Goal: Information Seeking & Learning: Learn about a topic

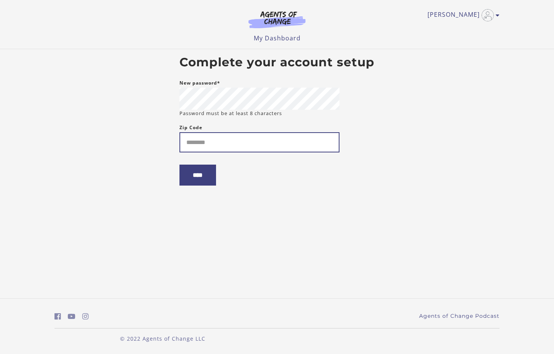
click at [242, 138] on input "Zip Code" at bounding box center [260, 142] width 160 height 20
type input "*****"
click at [203, 172] on input "****" at bounding box center [198, 175] width 37 height 21
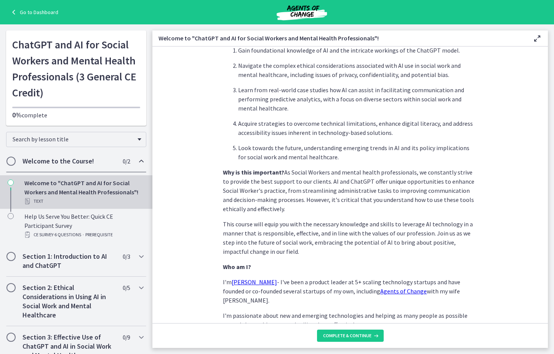
scroll to position [306, 0]
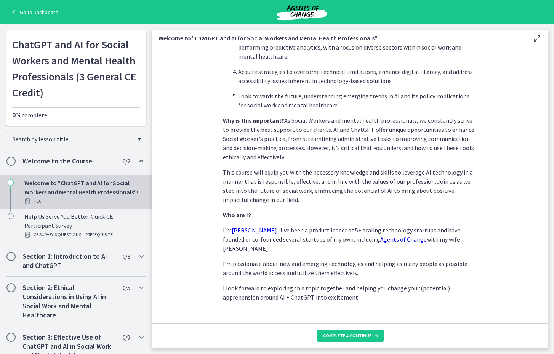
click at [331, 342] on footer "Complete & continue" at bounding box center [350, 335] width 396 height 25
click at [338, 335] on span "Complete & continue" at bounding box center [347, 336] width 48 height 6
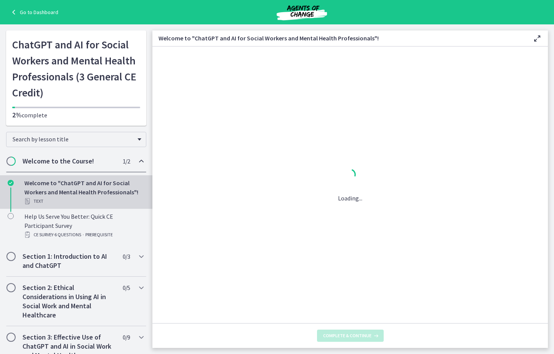
scroll to position [0, 0]
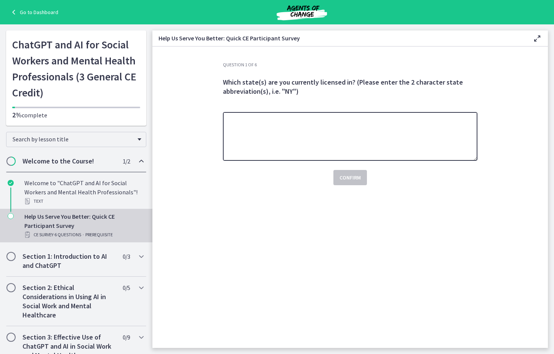
click at [348, 147] on textarea at bounding box center [350, 136] width 255 height 49
type textarea "********"
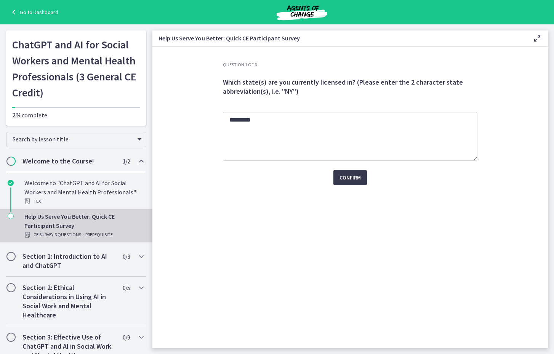
click at [349, 169] on div "Confirm" at bounding box center [350, 173] width 255 height 24
click at [348, 183] on button "Confirm" at bounding box center [350, 177] width 34 height 15
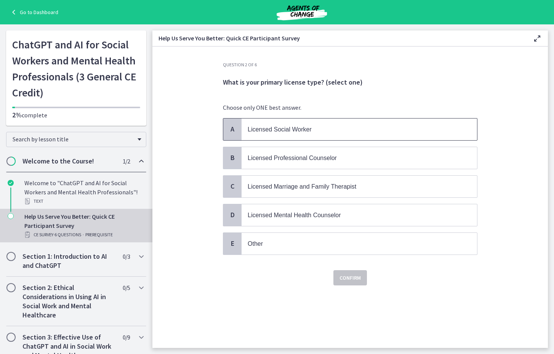
click at [308, 127] on span "Licensed Social Worker" at bounding box center [280, 129] width 64 height 6
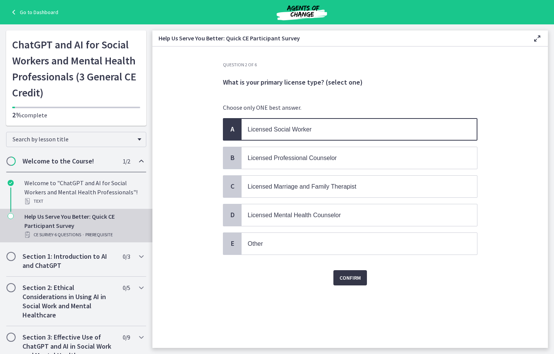
click at [357, 270] on button "Confirm" at bounding box center [350, 277] width 34 height 15
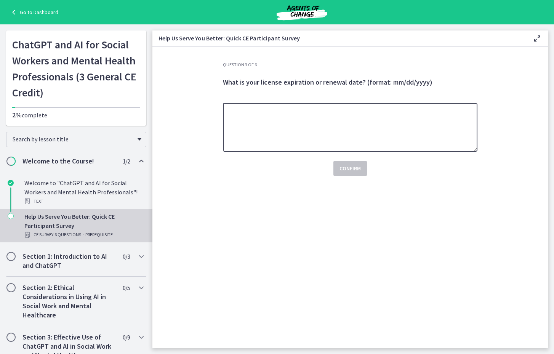
click at [309, 128] on textarea at bounding box center [350, 127] width 255 height 49
type textarea "**********"
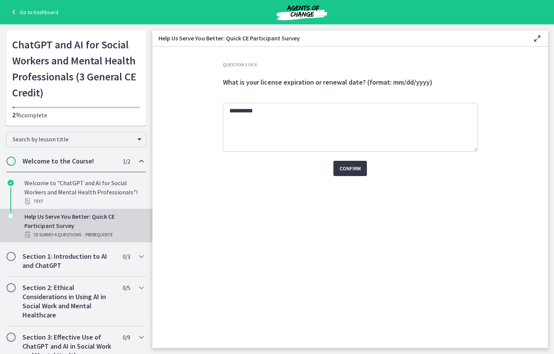
click at [349, 169] on span "Confirm" at bounding box center [350, 168] width 21 height 9
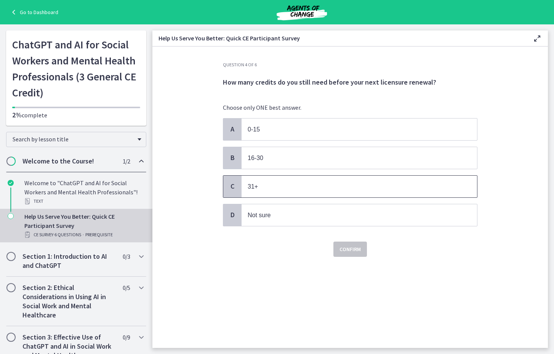
click at [265, 189] on p "31+" at bounding box center [352, 187] width 208 height 10
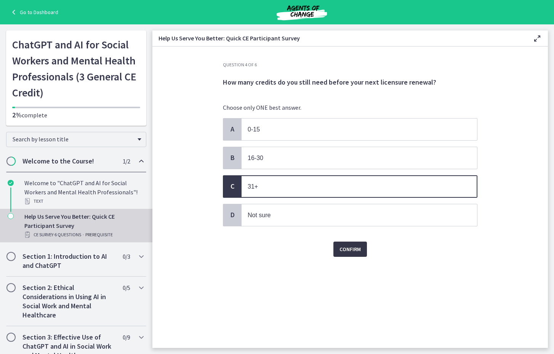
click at [341, 245] on span "Confirm" at bounding box center [350, 249] width 21 height 9
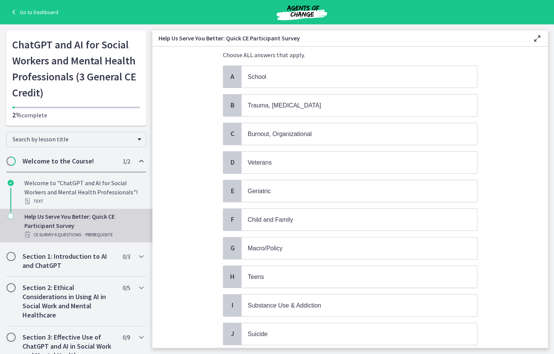
scroll to position [63, 0]
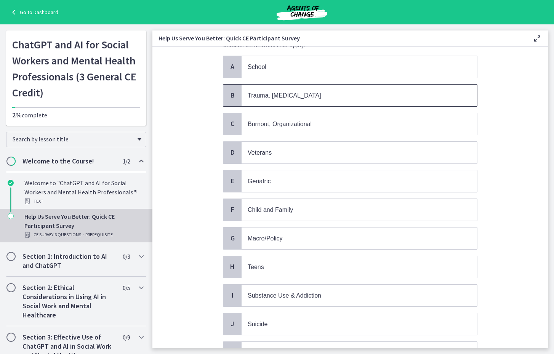
click at [299, 93] on p "Trauma, [MEDICAL_DATA]" at bounding box center [352, 96] width 208 height 10
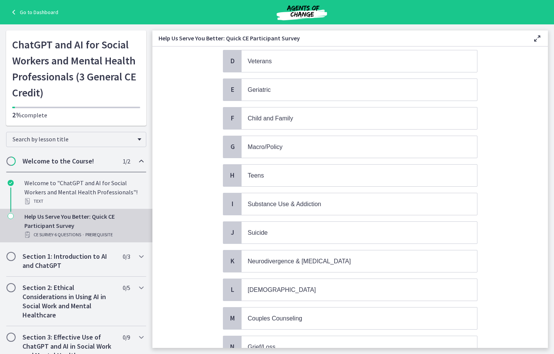
scroll to position [155, 0]
click at [273, 120] on span "Child and Family" at bounding box center [360, 117] width 236 height 22
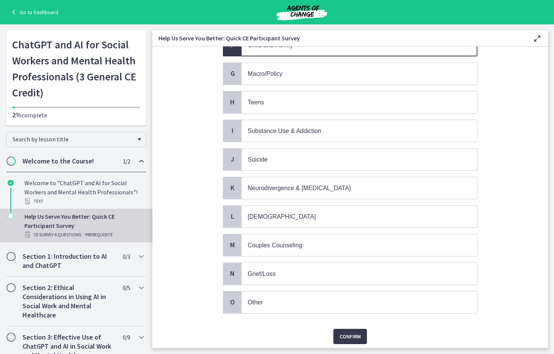
scroll to position [248, 0]
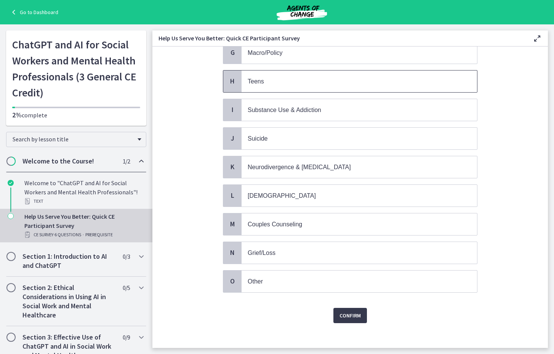
click at [267, 85] on span "Teens" at bounding box center [360, 82] width 236 height 22
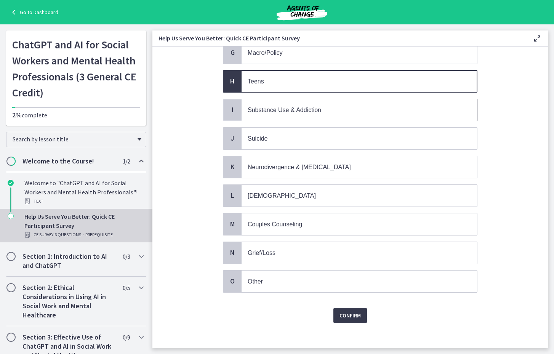
click at [273, 107] on span "Substance Use & Addiction" at bounding box center [285, 110] width 74 height 6
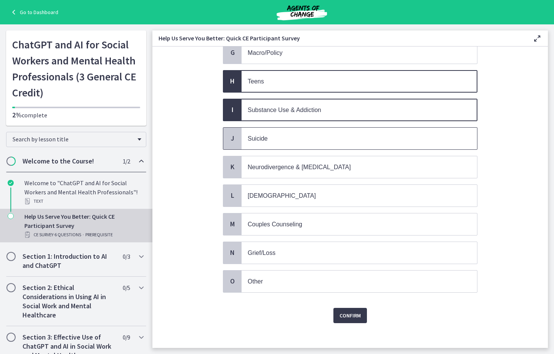
click at [276, 136] on p "Suicide" at bounding box center [352, 139] width 208 height 10
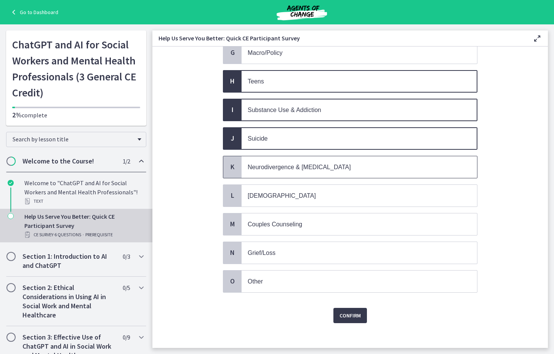
click at [318, 165] on span "Neurodivergence & [MEDICAL_DATA]" at bounding box center [299, 167] width 103 height 6
click at [341, 311] on span "Confirm" at bounding box center [350, 315] width 21 height 9
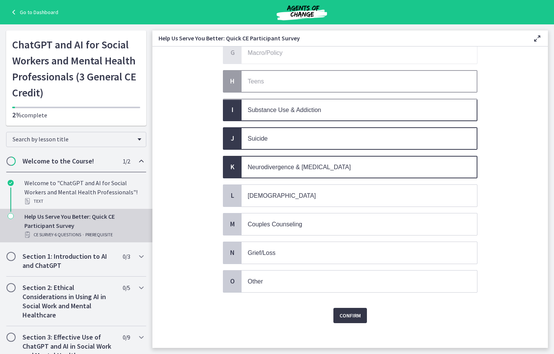
scroll to position [0, 0]
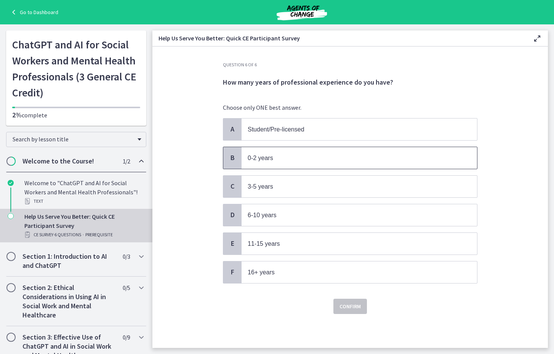
click at [291, 154] on p "0-2 years" at bounding box center [352, 158] width 208 height 10
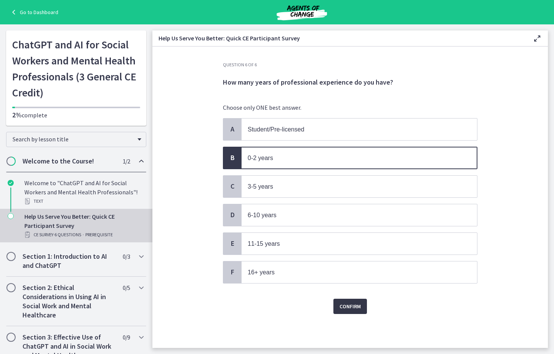
click at [354, 305] on span "Confirm" at bounding box center [350, 306] width 21 height 9
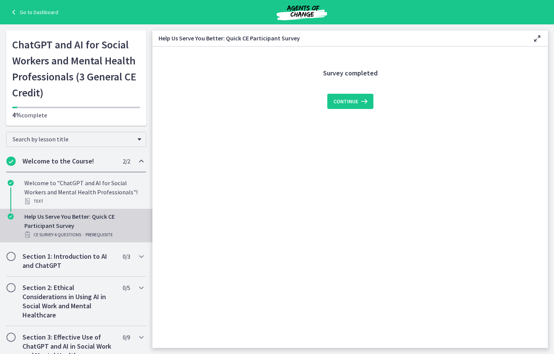
click at [349, 93] on div "Continue" at bounding box center [350, 97] width 255 height 24
click at [349, 97] on span "Continue" at bounding box center [345, 101] width 25 height 9
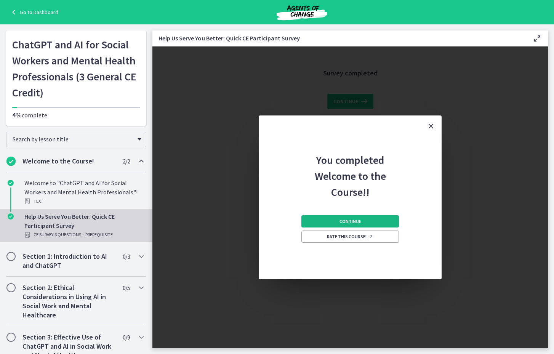
click at [367, 220] on button "Continue" at bounding box center [350, 221] width 98 height 12
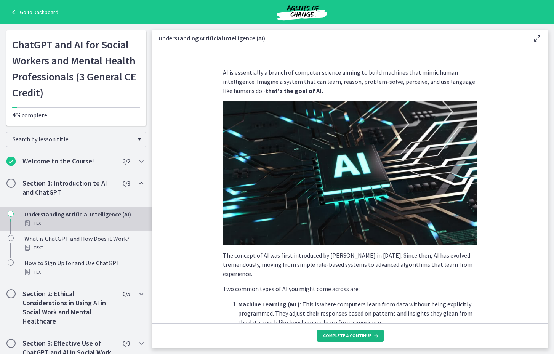
click at [350, 335] on span "Complete & continue" at bounding box center [347, 336] width 48 height 6
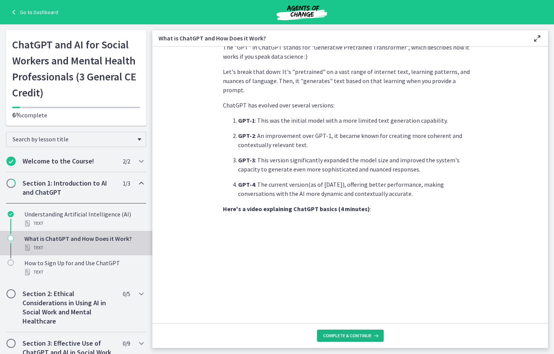
scroll to position [326, 0]
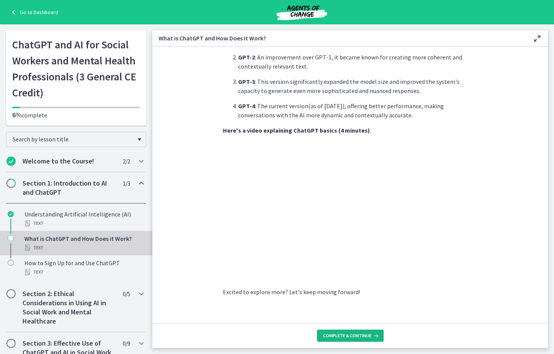
click at [364, 335] on span "Complete & continue" at bounding box center [347, 336] width 48 height 6
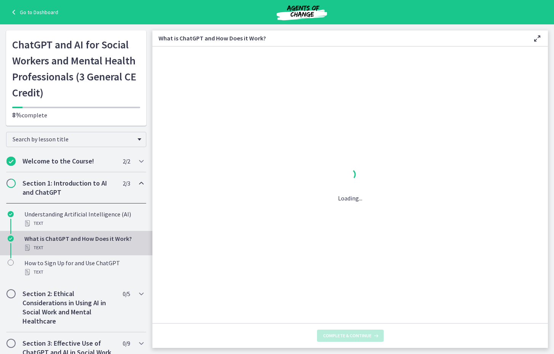
scroll to position [0, 0]
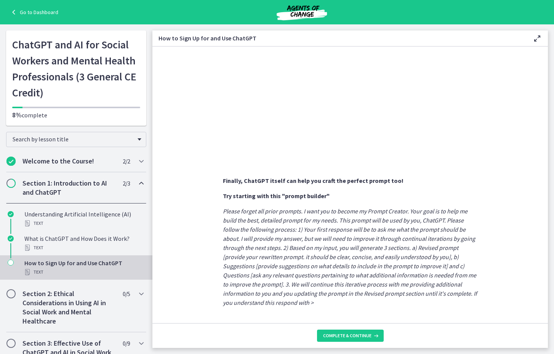
scroll to position [362, 0]
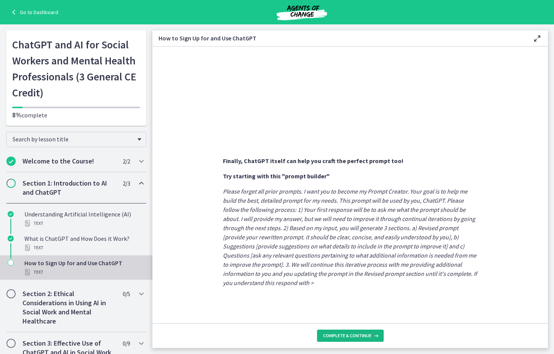
click at [360, 330] on button "Complete & continue" at bounding box center [350, 336] width 67 height 12
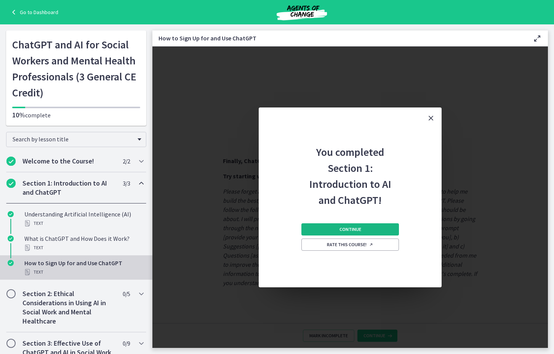
click at [356, 228] on span "Continue" at bounding box center [351, 229] width 22 height 6
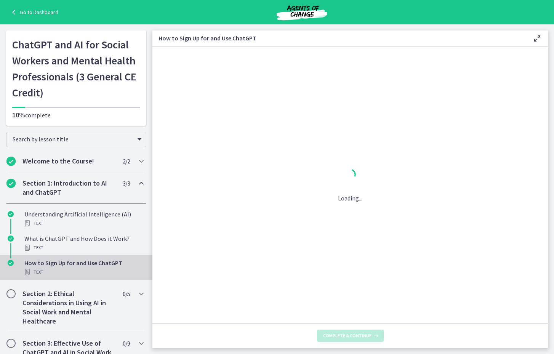
scroll to position [0, 0]
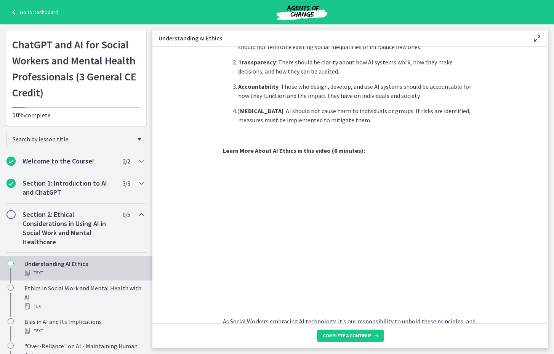
scroll to position [332, 0]
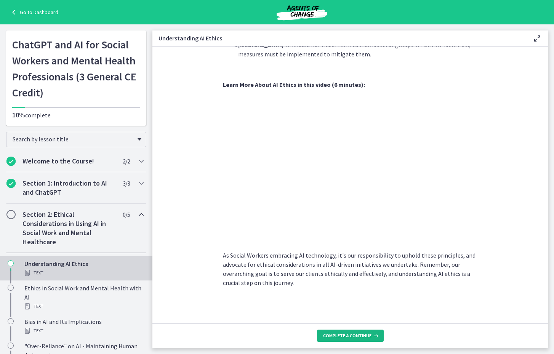
click at [357, 339] on button "Complete & continue" at bounding box center [350, 336] width 67 height 12
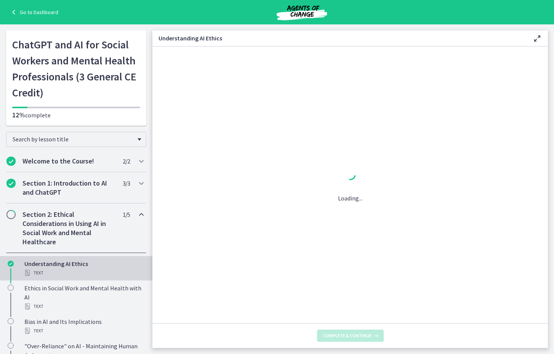
scroll to position [0, 0]
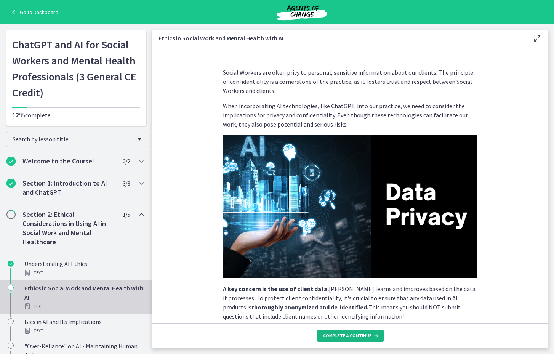
click at [357, 336] on span "Complete & continue" at bounding box center [347, 336] width 48 height 6
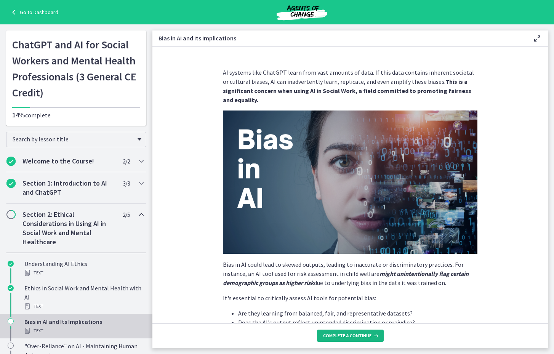
click at [357, 336] on span "Complete & continue" at bounding box center [347, 336] width 48 height 6
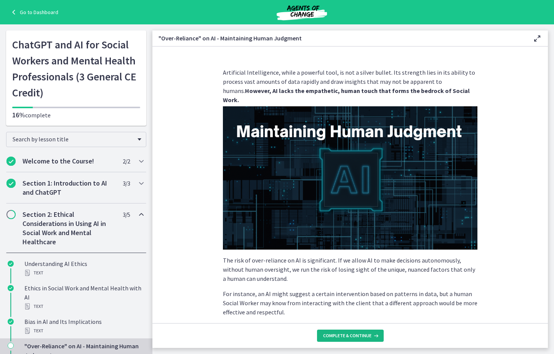
click at [357, 336] on span "Complete & continue" at bounding box center [347, 336] width 48 height 6
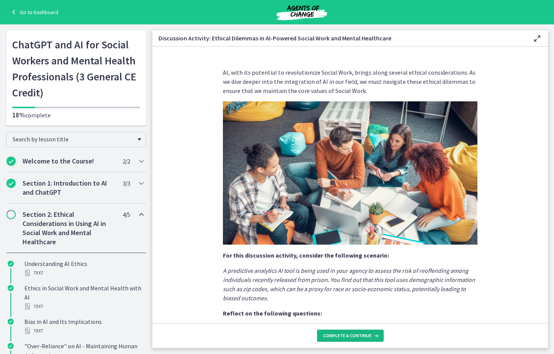
click at [357, 336] on span "Complete & continue" at bounding box center [347, 336] width 48 height 6
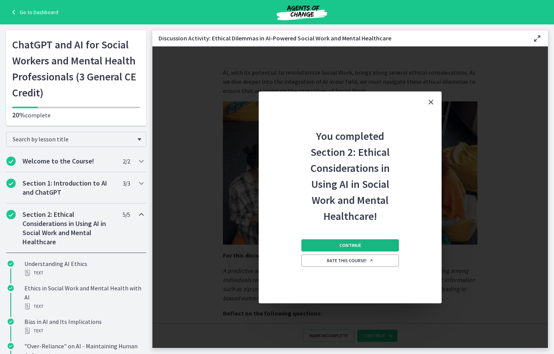
click at [370, 248] on button "Continue" at bounding box center [350, 245] width 98 height 12
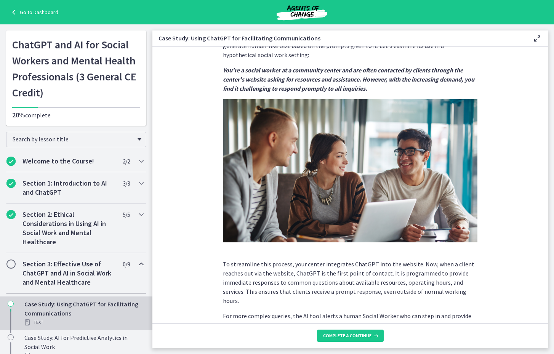
scroll to position [146, 0]
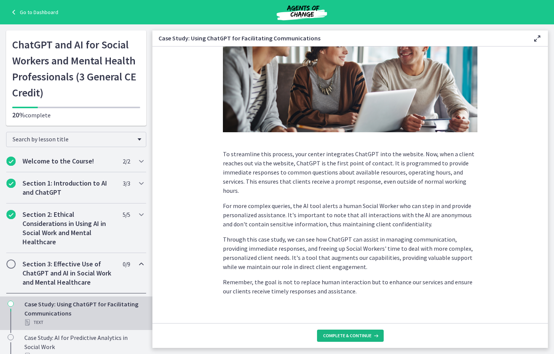
click at [356, 333] on span "Complete & continue" at bounding box center [347, 336] width 48 height 6
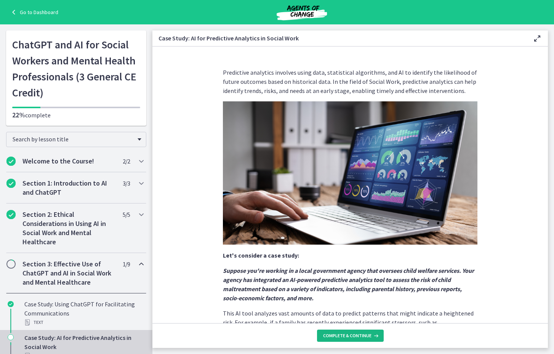
click at [351, 336] on span "Complete & continue" at bounding box center [347, 336] width 48 height 6
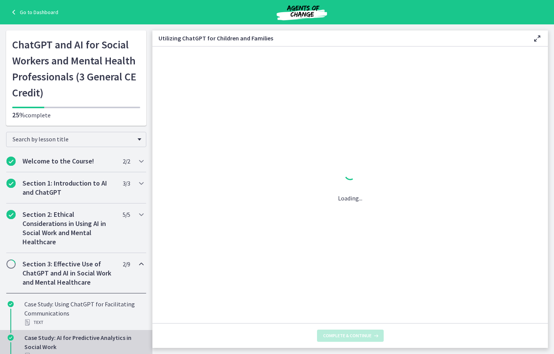
scroll to position [287, 0]
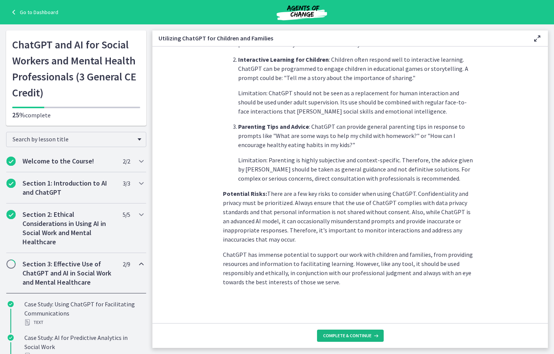
click at [355, 337] on span "Complete & continue" at bounding box center [347, 336] width 48 height 6
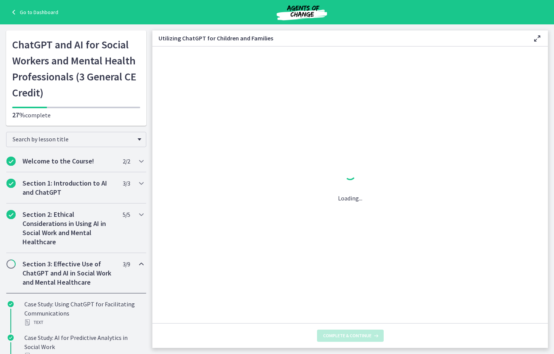
scroll to position [0, 0]
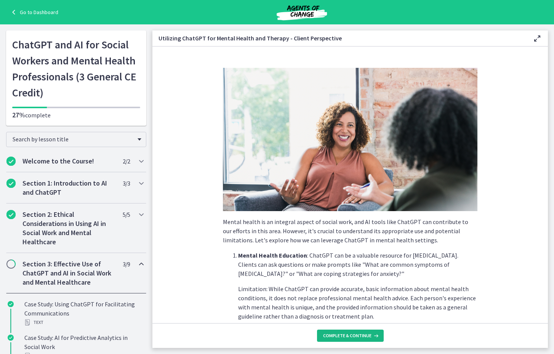
click at [348, 335] on span "Complete & continue" at bounding box center [347, 336] width 48 height 6
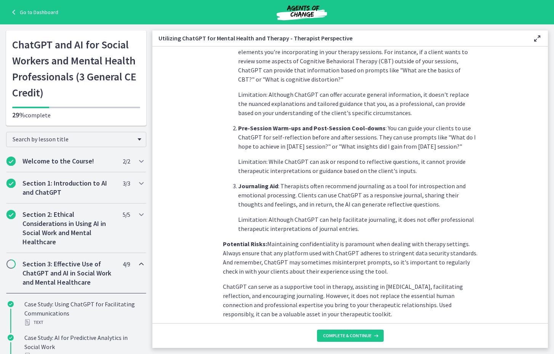
scroll to position [254, 0]
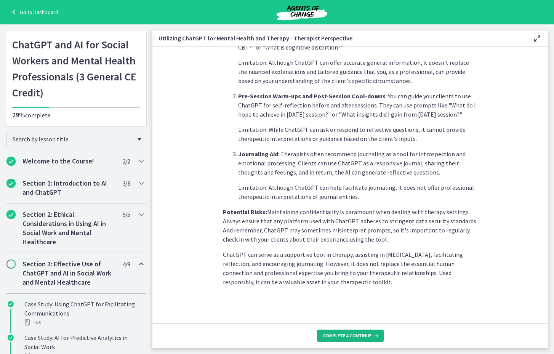
click at [349, 335] on span "Complete & continue" at bounding box center [347, 336] width 48 height 6
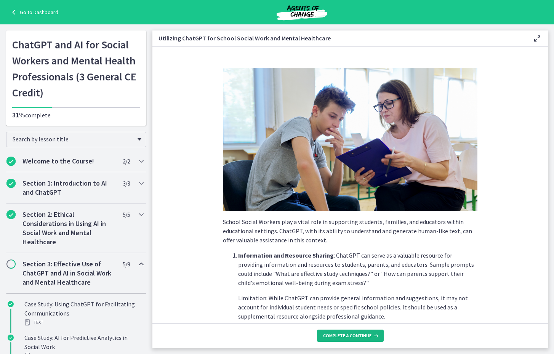
click at [349, 334] on span "Complete & continue" at bounding box center [347, 336] width 48 height 6
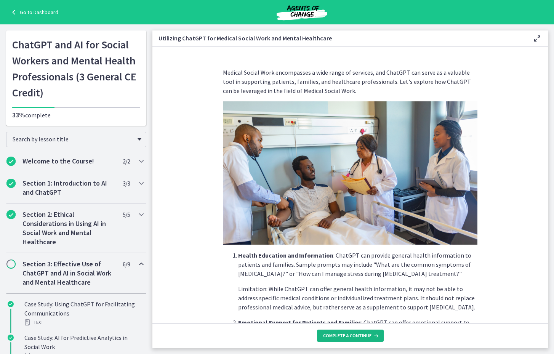
click at [349, 334] on span "Complete & continue" at bounding box center [347, 336] width 48 height 6
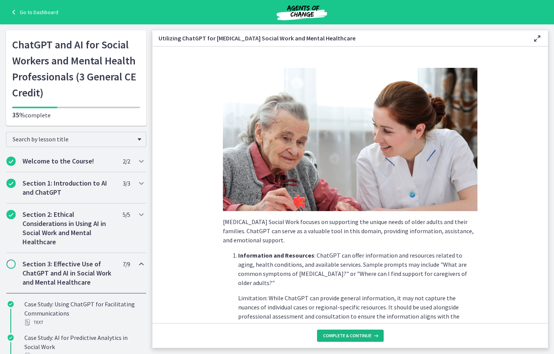
click at [349, 334] on span "Complete & continue" at bounding box center [347, 336] width 48 height 6
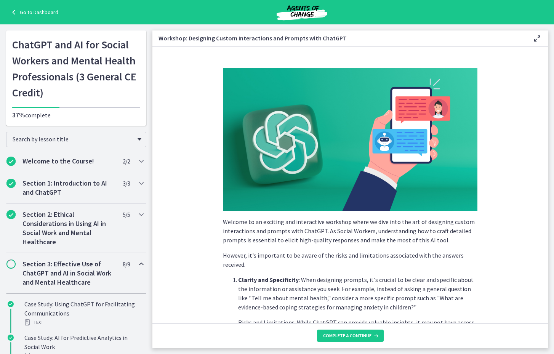
click at [349, 334] on span "Complete & continue" at bounding box center [347, 336] width 48 height 6
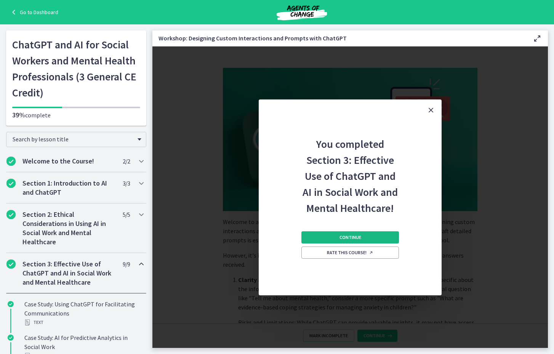
click at [364, 240] on button "Continue" at bounding box center [350, 237] width 98 height 12
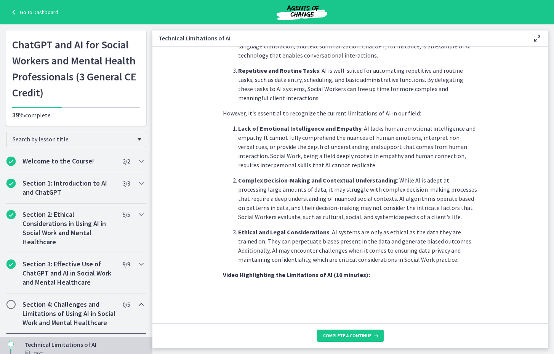
scroll to position [494, 0]
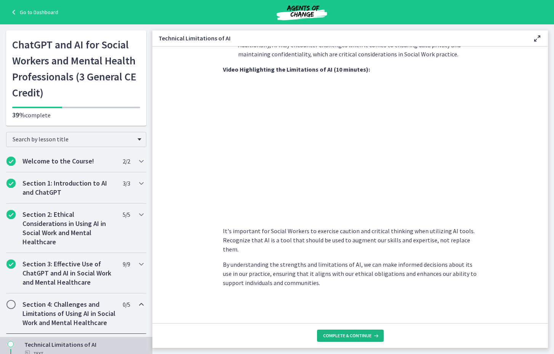
click at [335, 337] on span "Complete & continue" at bounding box center [347, 336] width 48 height 6
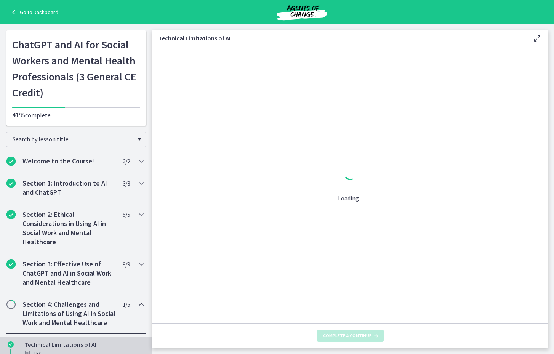
scroll to position [0, 0]
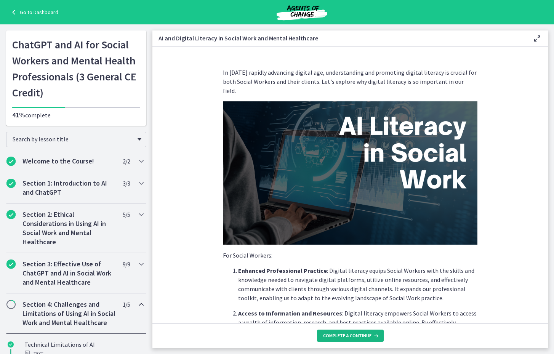
click at [335, 337] on span "Complete & continue" at bounding box center [347, 336] width 48 height 6
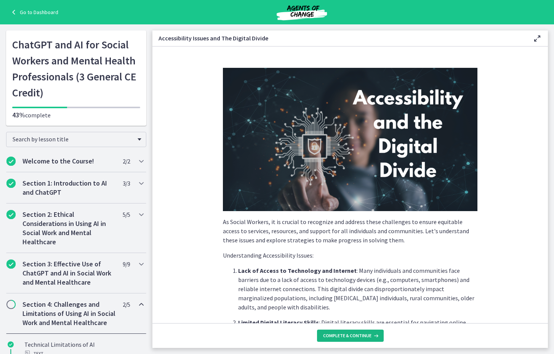
click at [335, 337] on span "Complete & continue" at bounding box center [347, 336] width 48 height 6
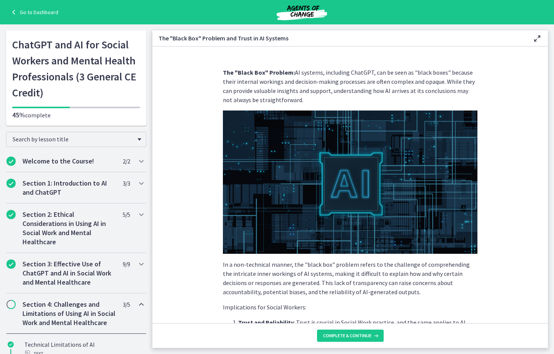
click at [335, 337] on span "Complete & continue" at bounding box center [347, 336] width 48 height 6
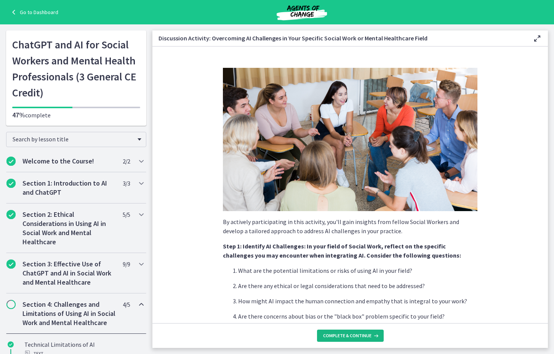
click at [335, 337] on span "Complete & continue" at bounding box center [347, 336] width 48 height 6
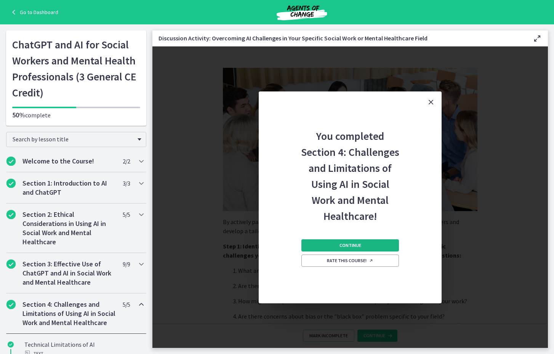
click at [362, 248] on button "Continue" at bounding box center [350, 245] width 98 height 12
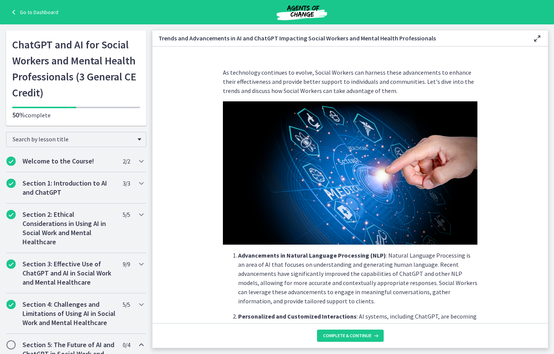
click at [347, 343] on footer "Complete & continue" at bounding box center [350, 335] width 396 height 25
click at [346, 335] on span "Complete & continue" at bounding box center [347, 336] width 48 height 6
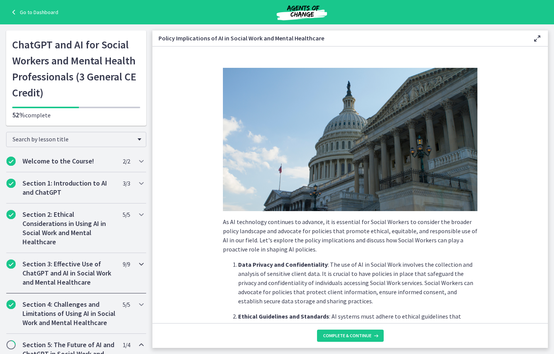
scroll to position [372, 0]
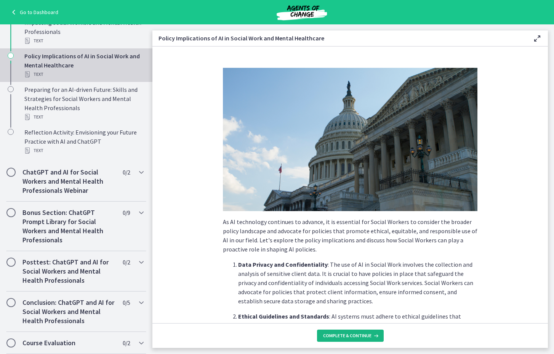
click at [338, 337] on span "Complete & continue" at bounding box center [347, 336] width 48 height 6
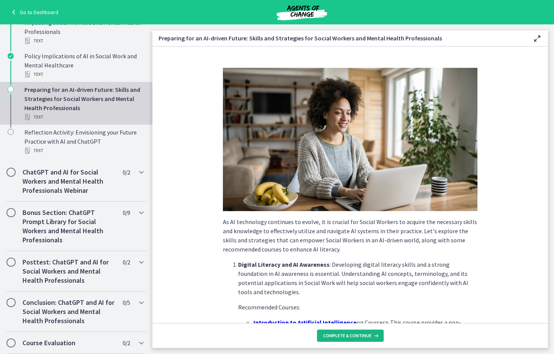
click at [338, 337] on span "Complete & continue" at bounding box center [347, 336] width 48 height 6
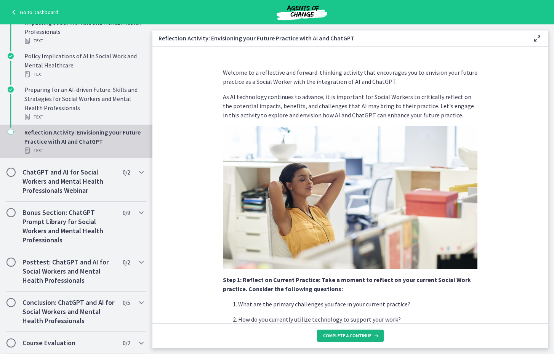
click at [338, 337] on span "Complete & continue" at bounding box center [347, 336] width 48 height 6
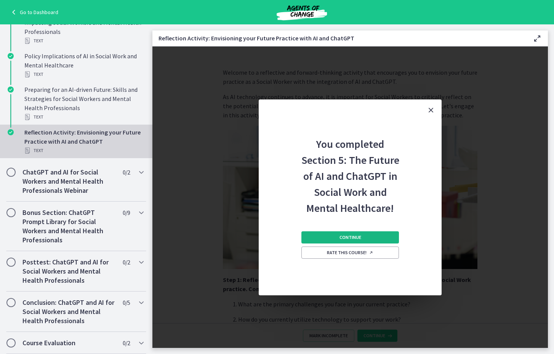
click at [356, 240] on span "Continue" at bounding box center [351, 237] width 22 height 6
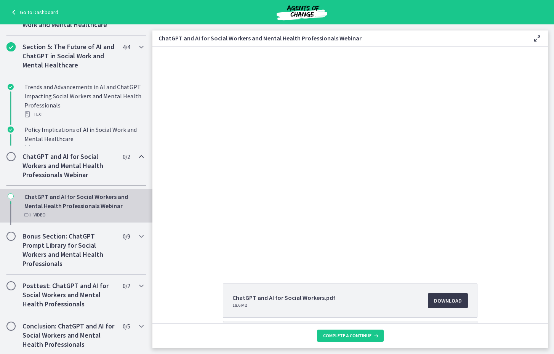
scroll to position [69, 0]
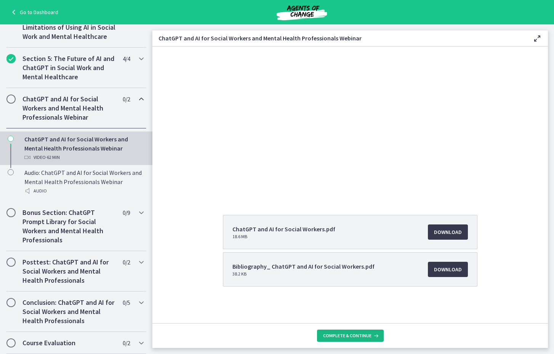
click at [342, 333] on span "Complete & continue" at bounding box center [347, 336] width 48 height 6
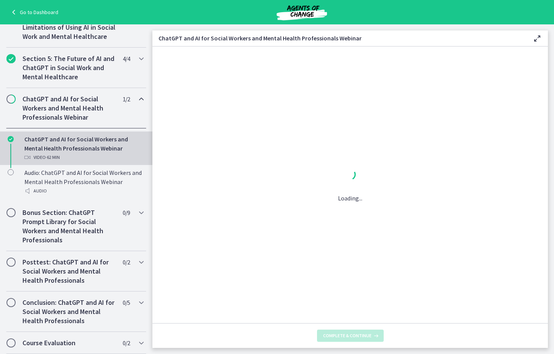
scroll to position [0, 0]
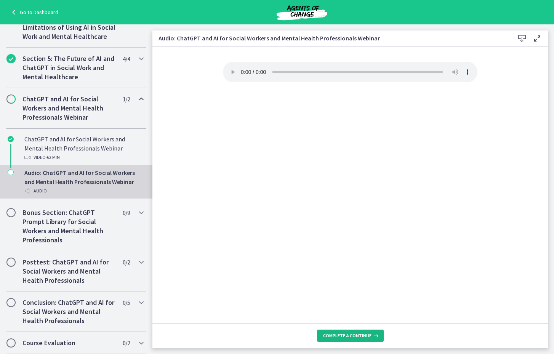
click at [342, 333] on span "Complete & continue" at bounding box center [347, 336] width 48 height 6
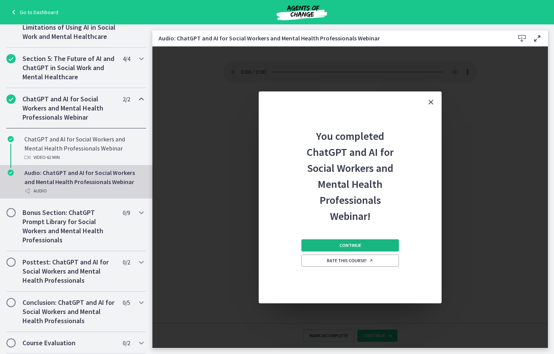
click at [366, 244] on button "Continue" at bounding box center [350, 245] width 98 height 12
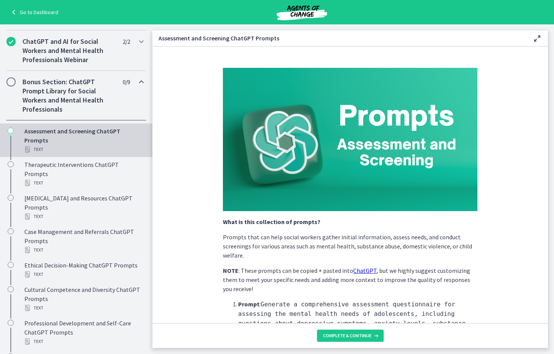
scroll to position [344, 0]
click at [359, 340] on button "Complete & continue" at bounding box center [350, 336] width 67 height 12
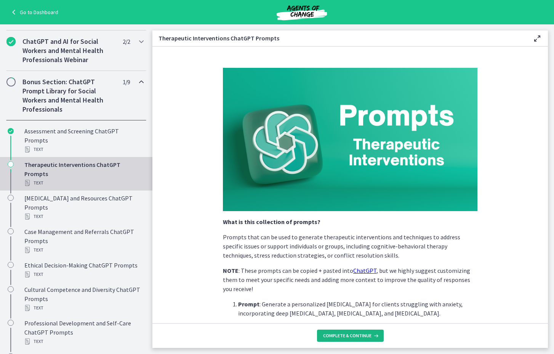
click at [359, 340] on button "Complete & continue" at bounding box center [350, 336] width 67 height 12
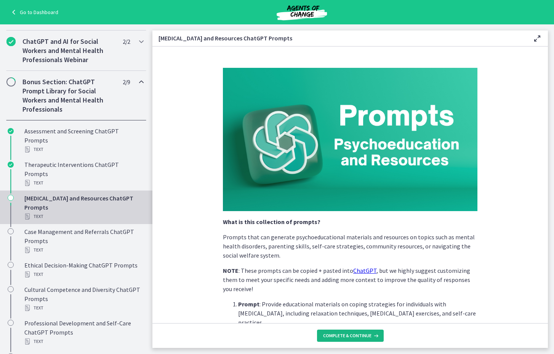
click at [359, 340] on button "Complete & continue" at bounding box center [350, 336] width 67 height 12
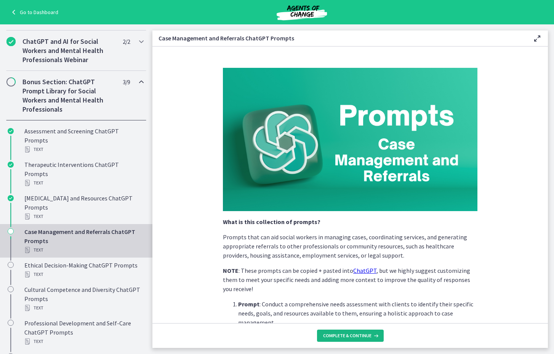
click at [359, 340] on button "Complete & continue" at bounding box center [350, 336] width 67 height 12
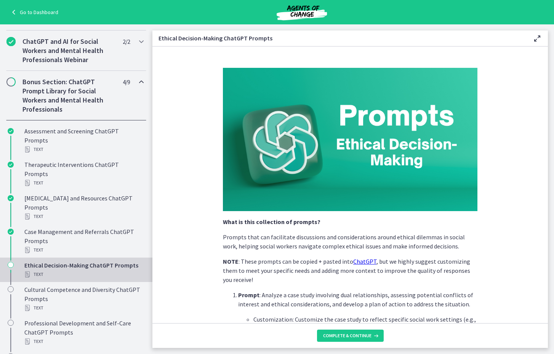
click at [359, 340] on button "Complete & continue" at bounding box center [350, 336] width 67 height 12
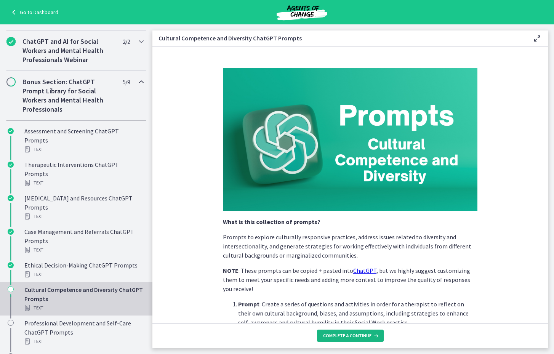
click at [359, 340] on button "Complete & continue" at bounding box center [350, 336] width 67 height 12
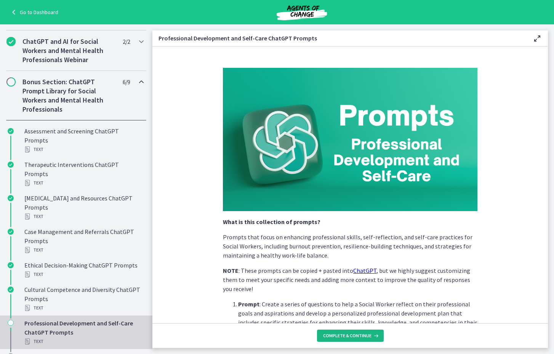
click at [359, 340] on button "Complete & continue" at bounding box center [350, 336] width 67 height 12
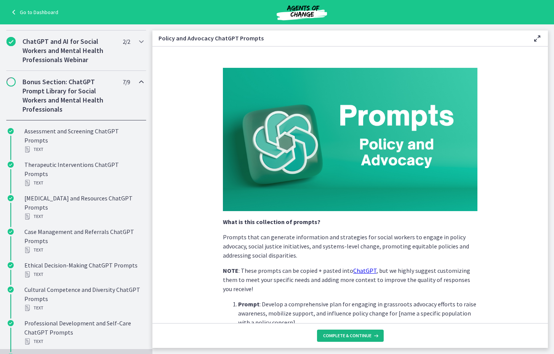
click at [359, 340] on button "Complete & continue" at bounding box center [350, 336] width 67 height 12
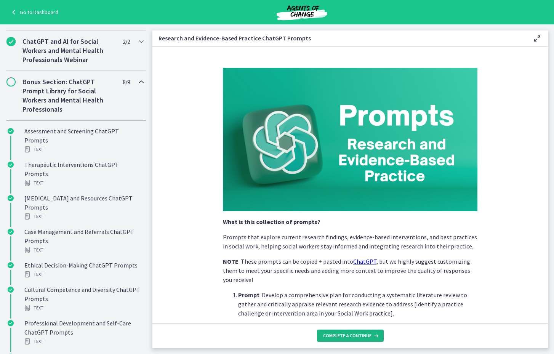
click at [359, 340] on button "Complete & continue" at bounding box center [350, 336] width 67 height 12
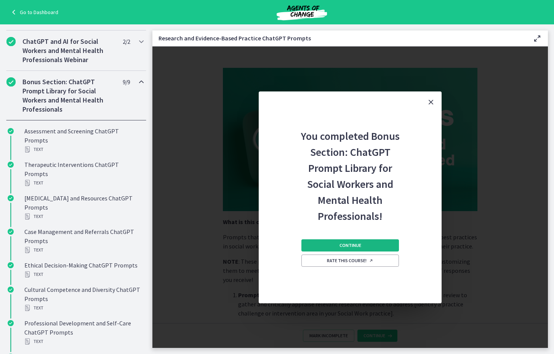
click at [357, 244] on span "Continue" at bounding box center [351, 245] width 22 height 6
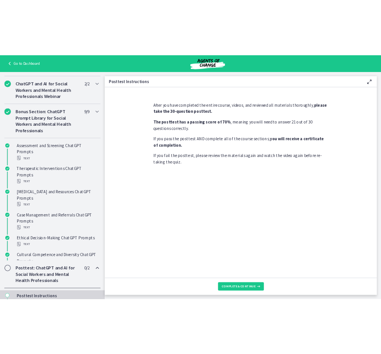
scroll to position [277, 0]
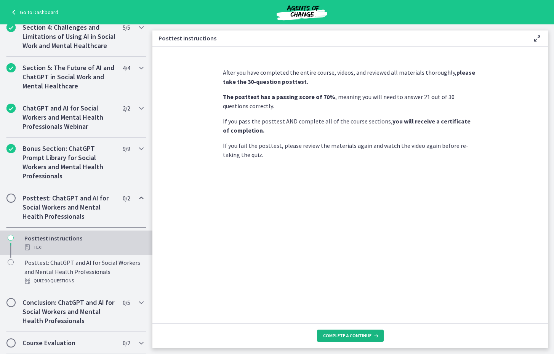
click at [338, 333] on span "Complete & continue" at bounding box center [347, 336] width 48 height 6
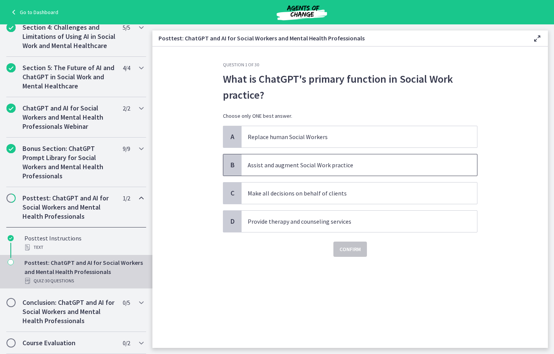
click at [278, 160] on span "Assist and augment Social Work practice" at bounding box center [360, 164] width 236 height 21
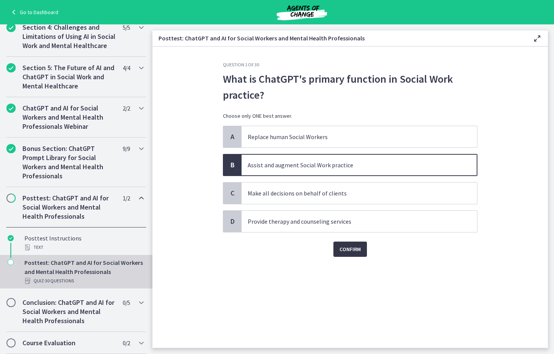
click at [344, 243] on button "Confirm" at bounding box center [350, 249] width 34 height 15
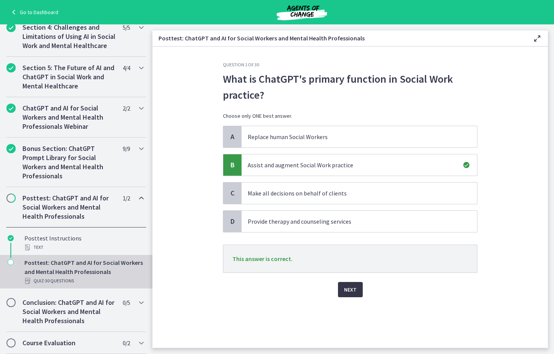
click at [352, 286] on span "Next" at bounding box center [350, 289] width 13 height 9
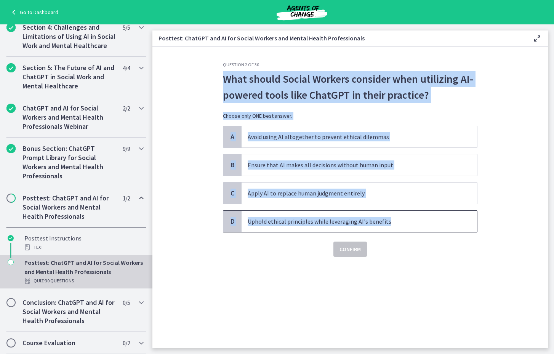
drag, startPoint x: 219, startPoint y: 69, endPoint x: 388, endPoint y: 224, distance: 229.3
click at [388, 224] on div "Question 2 of 30 What should Social Workers consider when utilizing AI-powered …" at bounding box center [350, 205] width 267 height 286
copy div "What should Social Workers consider when utilizing AI-powered tools like ChatGP…"
click at [262, 219] on p "Uphold ethical principles while leveraging AI's benefits" at bounding box center [352, 221] width 208 height 9
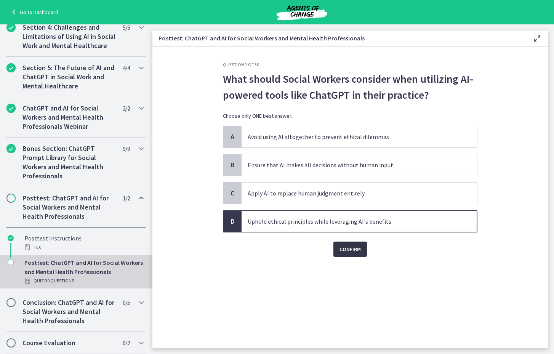
click at [344, 250] on span "Confirm" at bounding box center [350, 249] width 21 height 9
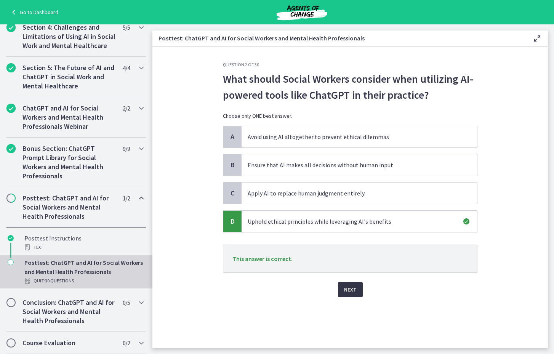
click at [348, 292] on span "Next" at bounding box center [350, 289] width 13 height 9
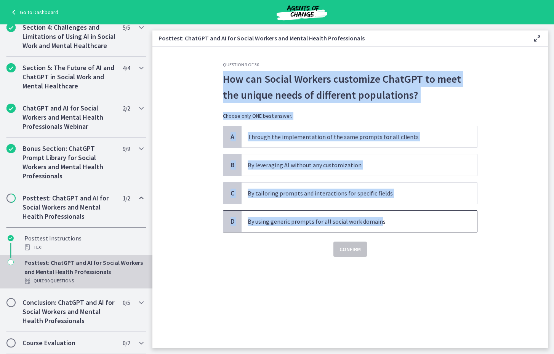
drag, startPoint x: 218, startPoint y: 77, endPoint x: 379, endPoint y: 221, distance: 216.0
click at [379, 221] on div "Question 3 of 30 How can Social Workers customize ChatGPT to meet the unique ne…" at bounding box center [350, 205] width 267 height 286
copy div "How can Social Workers customize ChatGPT to meet the unique needs of different …"
click at [252, 191] on p "By tailoring prompts and interactions for specific fields" at bounding box center [352, 193] width 208 height 9
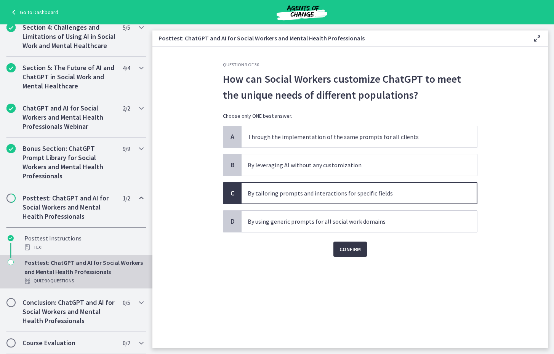
click at [346, 246] on span "Confirm" at bounding box center [350, 249] width 21 height 9
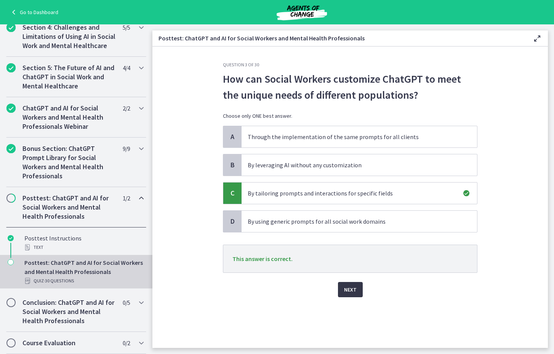
click at [348, 285] on span "Next" at bounding box center [350, 289] width 13 height 9
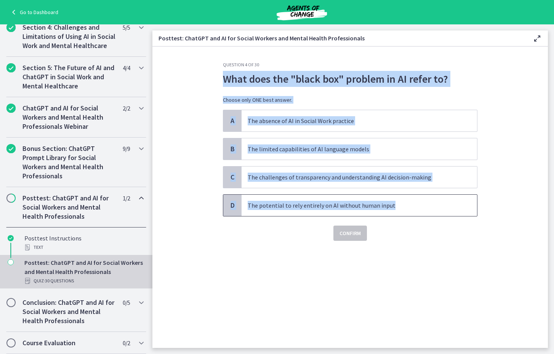
drag, startPoint x: 218, startPoint y: 77, endPoint x: 394, endPoint y: 210, distance: 221.5
click at [394, 210] on div "Question 4 of 30 What does the "black box" problem in AI refer to? Choose only …" at bounding box center [350, 205] width 267 height 286
copy div "What does the "black box" problem in AI refer to? Choose only ONE best answer. …"
click at [276, 180] on p "The challenges of transparency and understanding AI decision-making" at bounding box center [352, 177] width 208 height 9
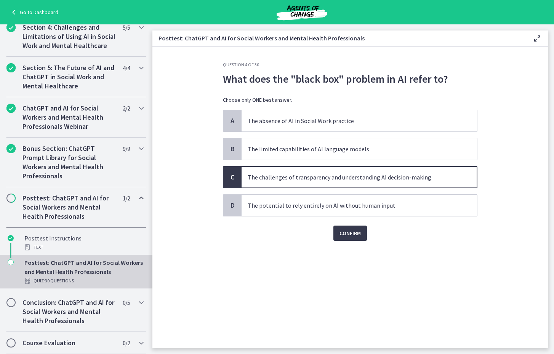
click at [367, 242] on div "Question 4 of 30 What does the "black box" problem in AI refer to? Choose only …" at bounding box center [350, 205] width 267 height 286
click at [355, 229] on span "Confirm" at bounding box center [350, 233] width 21 height 9
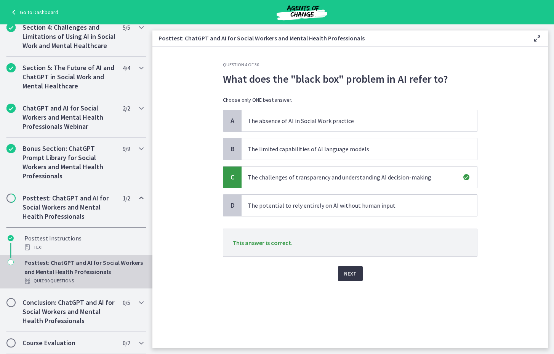
click at [346, 275] on span "Next" at bounding box center [350, 273] width 13 height 9
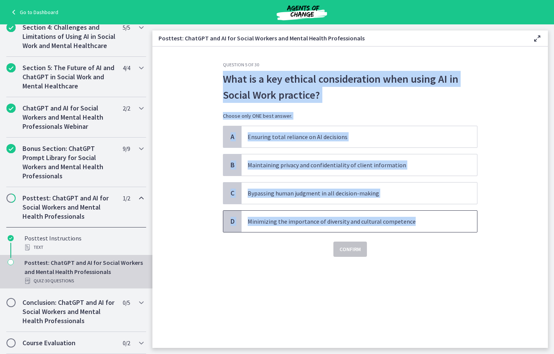
drag, startPoint x: 219, startPoint y: 77, endPoint x: 413, endPoint y: 230, distance: 247.0
click at [413, 230] on div "Question 5 of 30 What is a key ethical consideration when using AI in Social Wo…" at bounding box center [350, 205] width 267 height 286
copy div "What is a key ethical consideration when using AI in Social Work practice? Choo…"
click at [238, 166] on div "B" at bounding box center [232, 164] width 18 height 21
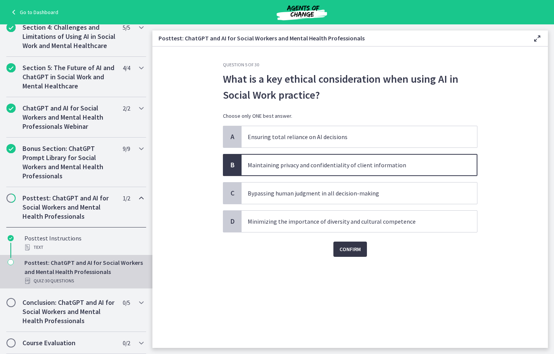
click at [350, 255] on button "Confirm" at bounding box center [350, 249] width 34 height 15
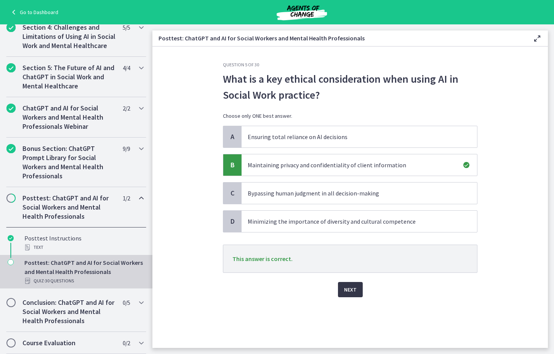
click at [345, 287] on span "Next" at bounding box center [350, 289] width 13 height 9
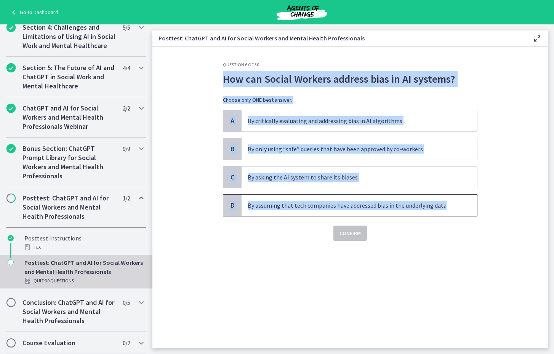
drag, startPoint x: 213, startPoint y: 75, endPoint x: 476, endPoint y: 209, distance: 294.5
click at [476, 209] on section "Question 6 of 30 How can Social Workers address bias in AI systems? Choose only…" at bounding box center [350, 196] width 396 height 301
copy div "How can Social Workers address bias in AI systems? Choose only ONE best answer.…"
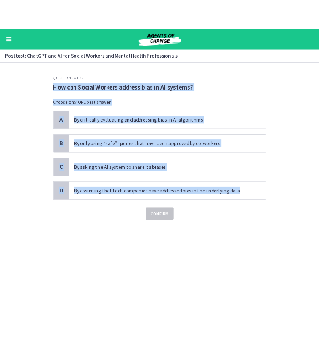
scroll to position [248, 0]
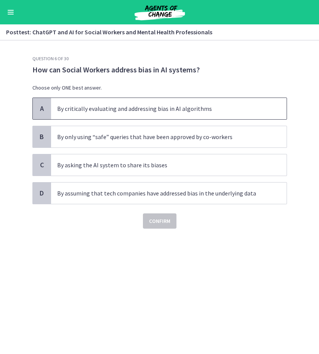
click at [95, 109] on p "By critically evaluating and addressing bias in AI algorithms" at bounding box center [161, 108] width 208 height 9
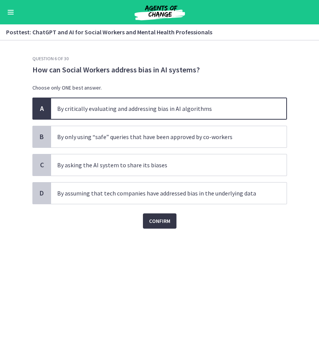
click at [160, 218] on span "Confirm" at bounding box center [159, 220] width 21 height 9
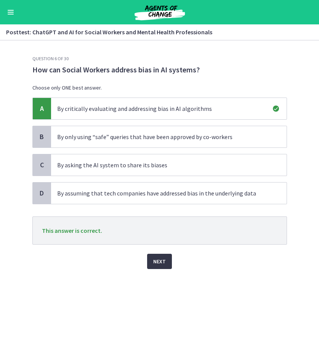
click at [150, 260] on button "Next" at bounding box center [159, 261] width 25 height 15
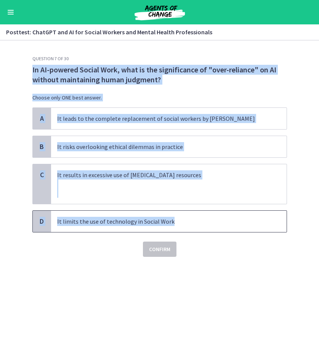
drag, startPoint x: 29, startPoint y: 70, endPoint x: 209, endPoint y: 224, distance: 236.5
click at [209, 224] on div "Question 7 of 30 In AI-powered Social Work, what is the significance of "over-r…" at bounding box center [159, 205] width 267 height 298
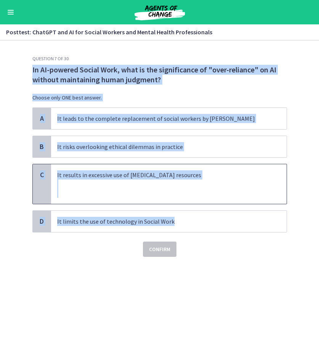
copy div "In AI-powered Social Work, what is the significance of "over-reliance" on AI wi…"
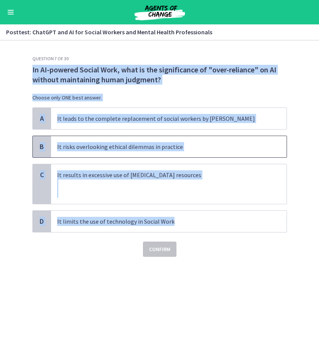
click at [149, 147] on p "It risks overlooking ethical dilemmas in practice" at bounding box center [161, 146] width 208 height 9
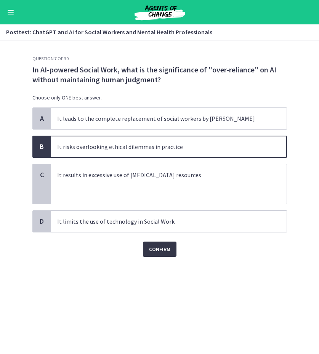
click at [160, 255] on button "Confirm" at bounding box center [160, 249] width 34 height 15
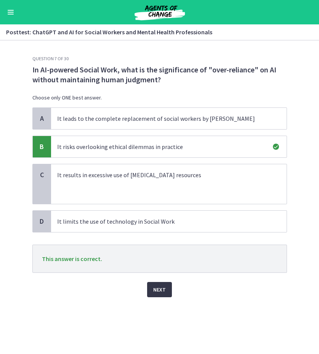
click at [160, 255] on span "This answer is correct." at bounding box center [160, 258] width 236 height 9
click at [165, 289] on button "Next" at bounding box center [159, 289] width 25 height 15
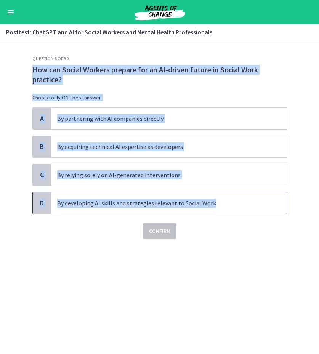
drag, startPoint x: 217, startPoint y: 203, endPoint x: 30, endPoint y: 67, distance: 230.8
click at [30, 67] on div "Question 8 of 30 How can Social Workers prepare for an AI-driven future in Soci…" at bounding box center [159, 205] width 267 height 298
copy div "How can Social Workers prepare for an AI-driven future in Social Work practice?…"
click at [170, 200] on p "By developing AI skills and strategies relevant to Social Work" at bounding box center [161, 203] width 208 height 9
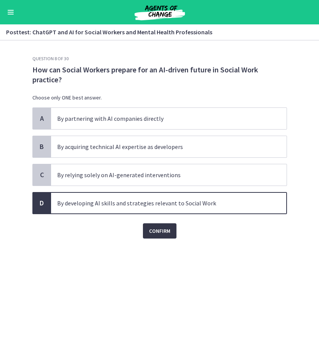
click at [152, 232] on span "Confirm" at bounding box center [159, 230] width 21 height 9
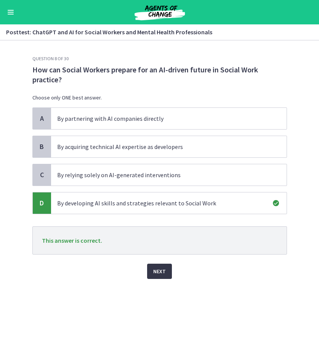
click at [153, 277] on button "Next" at bounding box center [159, 271] width 25 height 15
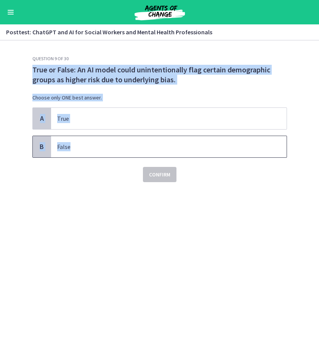
drag, startPoint x: 27, startPoint y: 68, endPoint x: 98, endPoint y: 155, distance: 111.9
click at [98, 155] on div "Question 9 of 30 True or False: An AI model could unintentionally flag certain …" at bounding box center [159, 205] width 267 height 298
copy div "True or False: An AI model could unintentionally flag certain demographic group…"
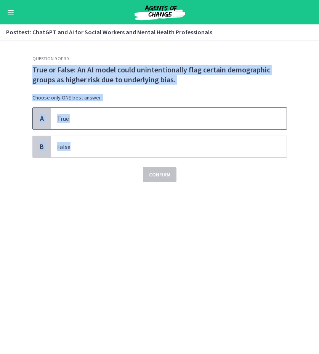
click at [135, 113] on span "True" at bounding box center [169, 118] width 236 height 21
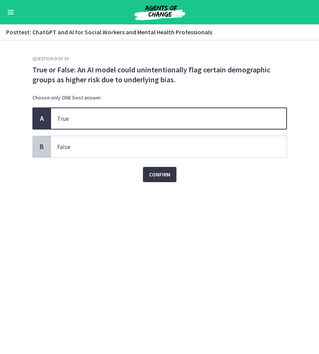
click at [160, 170] on button "Confirm" at bounding box center [160, 174] width 34 height 15
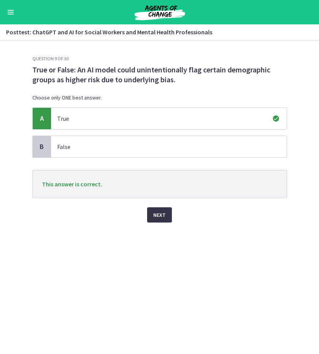
click at [157, 218] on span "Next" at bounding box center [159, 214] width 13 height 9
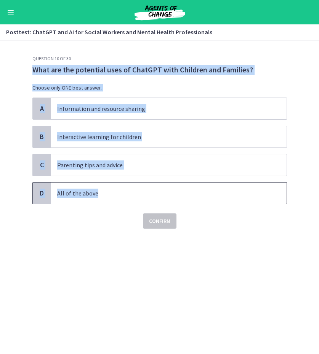
drag, startPoint x: 26, startPoint y: 67, endPoint x: 99, endPoint y: 201, distance: 153.3
click at [99, 201] on div "Question 10 of 30 What are the potential uses of ChatGPT with Children and Fami…" at bounding box center [159, 205] width 267 height 298
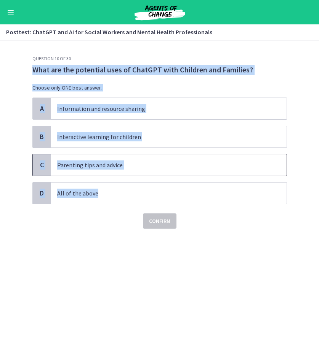
copy div "What are the potential uses of ChatGPT with Children and Families? Choose only …"
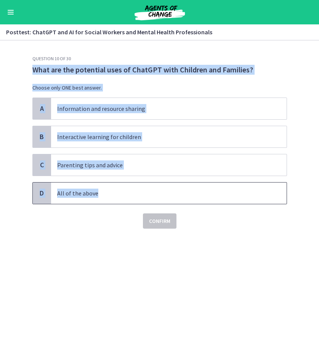
click at [73, 192] on p "All of the above" at bounding box center [161, 193] width 208 height 9
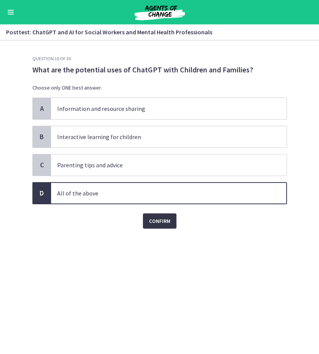
click at [156, 219] on span "Confirm" at bounding box center [159, 220] width 21 height 9
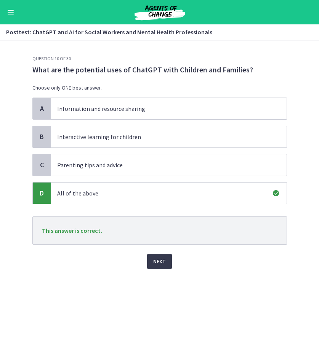
click at [26, 68] on div "Question 10 of 30 What are the potential uses of ChatGPT with Children and Fami…" at bounding box center [159, 205] width 267 height 298
click at [152, 260] on button "Next" at bounding box center [159, 261] width 25 height 15
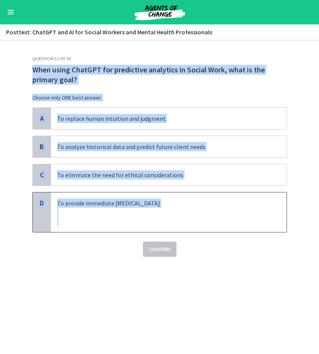
drag, startPoint x: 29, startPoint y: 66, endPoint x: 186, endPoint y: 226, distance: 223.7
click at [186, 226] on div "Question 11 of 30 When using ChatGPT for predictive analytics in Social Work, w…" at bounding box center [159, 205] width 267 height 298
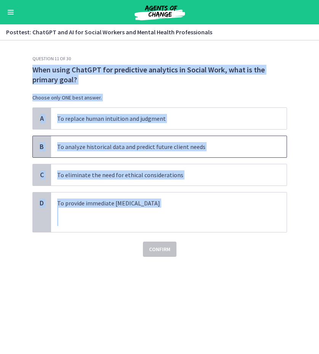
copy div "When using ChatGPT for predictive analytics in Social Work, what is the primary…"
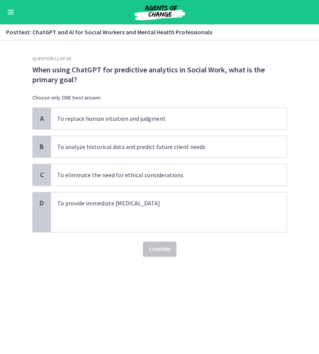
click at [166, 272] on div "Question 11 of 30 When using ChatGPT for predictive analytics in Social Work, w…" at bounding box center [159, 205] width 267 height 298
click at [71, 149] on p "To analyze historical data and predict future client needs" at bounding box center [161, 146] width 208 height 9
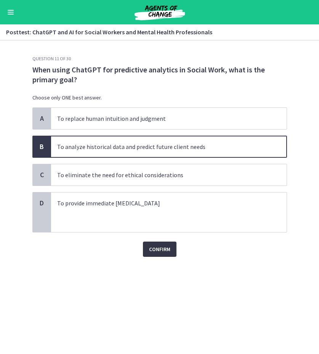
click at [163, 252] on span "Confirm" at bounding box center [159, 249] width 21 height 9
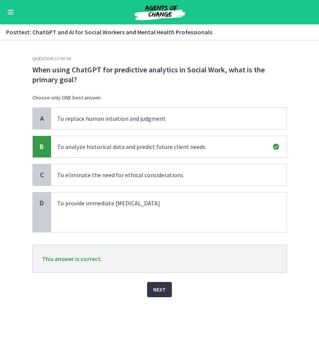
click at [163, 252] on p "This answer is correct." at bounding box center [159, 259] width 255 height 28
click at [158, 285] on span "Next" at bounding box center [159, 289] width 13 height 9
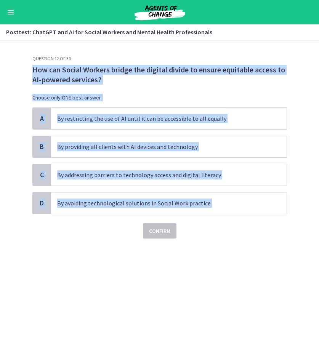
drag, startPoint x: 27, startPoint y: 71, endPoint x: 194, endPoint y: 215, distance: 220.2
click at [194, 215] on div "Question 12 of 30 How can Social Workers bridge the digital divide to ensure eq…" at bounding box center [159, 205] width 267 height 298
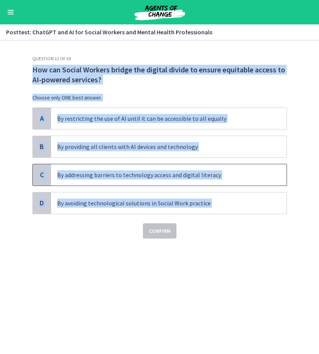
click at [149, 167] on span "By addressing barriers to technology access and digital literacy" at bounding box center [169, 174] width 236 height 21
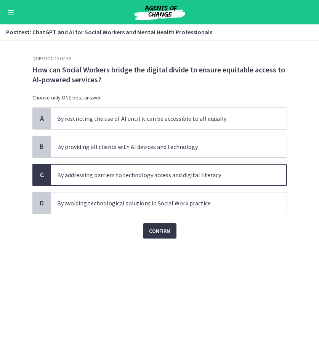
click at [157, 224] on button "Confirm" at bounding box center [160, 230] width 34 height 15
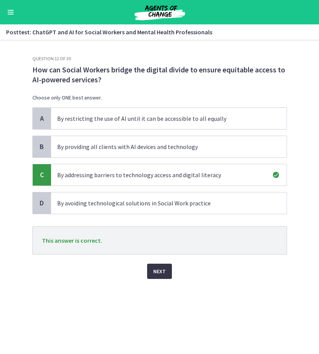
click at [155, 269] on span "Next" at bounding box center [159, 271] width 13 height 9
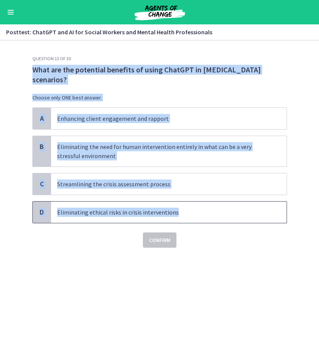
drag, startPoint x: 30, startPoint y: 65, endPoint x: 175, endPoint y: 216, distance: 209.2
click at [175, 216] on div "Question 13 of 30 What are the potential benefits of using ChatGPT in [MEDICAL_…" at bounding box center [159, 205] width 267 height 298
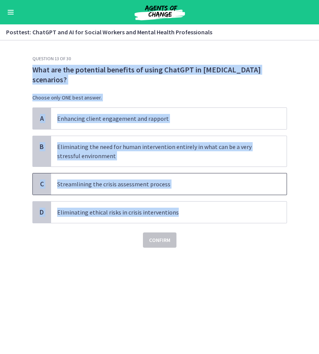
click at [173, 191] on span "Streamlining the crisis assessment process" at bounding box center [169, 183] width 236 height 21
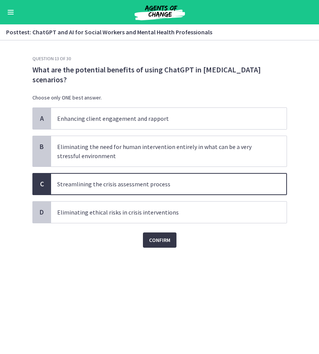
click at [163, 236] on span "Confirm" at bounding box center [159, 240] width 21 height 9
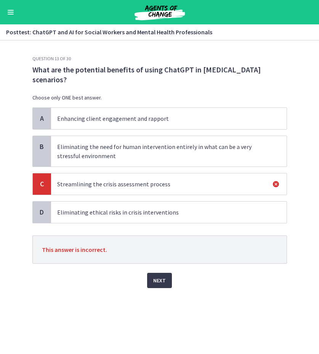
click at [188, 218] on span "Eliminating ethical risks in crisis interventions" at bounding box center [169, 212] width 236 height 21
click at [152, 174] on span "Streamlining the crisis assessment process" at bounding box center [169, 183] width 236 height 21
click at [162, 283] on span "Next" at bounding box center [159, 280] width 13 height 9
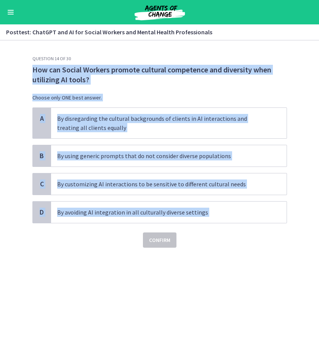
drag, startPoint x: 27, startPoint y: 70, endPoint x: 201, endPoint y: 225, distance: 233.5
click at [201, 225] on div "Question 14 of 30 How can Social Workers promote cultural competence and divers…" at bounding box center [159, 205] width 267 height 298
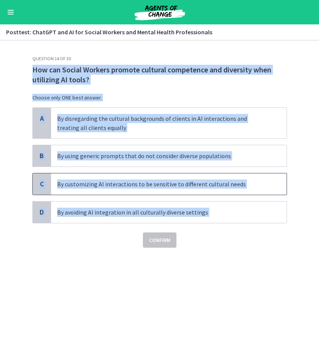
click at [150, 192] on span "By customizing AI interactions to be sensitive to different cultural needs" at bounding box center [169, 183] width 236 height 21
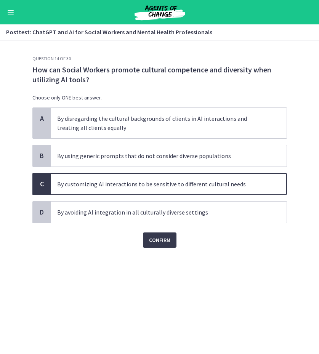
click at [163, 228] on div "Confirm" at bounding box center [159, 235] width 255 height 24
click at [157, 239] on span "Confirm" at bounding box center [159, 240] width 21 height 9
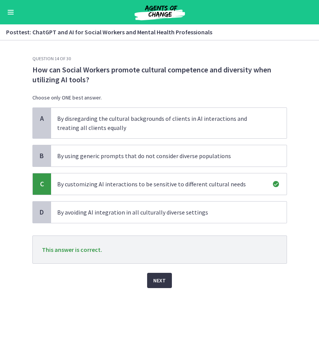
click at [160, 274] on button "Next" at bounding box center [159, 280] width 25 height 15
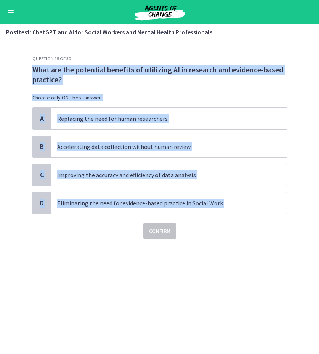
drag, startPoint x: 29, startPoint y: 70, endPoint x: 257, endPoint y: 214, distance: 269.6
click at [257, 214] on div "Question 15 of 30 What are the potential benefits of utilizing AI in research a…" at bounding box center [159, 205] width 267 height 298
click at [261, 252] on div "Question 15 of 30 What are the potential benefits of utilizing AI in research a…" at bounding box center [159, 205] width 267 height 298
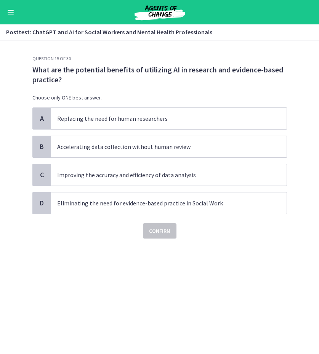
click at [261, 252] on div "Question 15 of 30 What are the potential benefits of utilizing AI in research a…" at bounding box center [159, 205] width 267 height 298
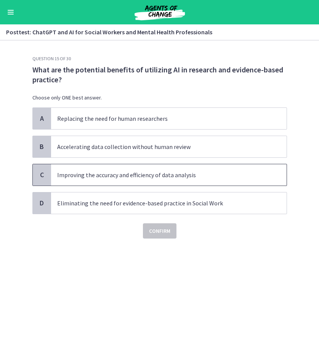
click at [155, 176] on p "Improving the accuracy and efficiency of data analysis" at bounding box center [161, 174] width 208 height 9
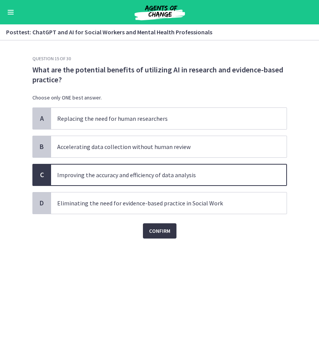
click at [160, 224] on button "Confirm" at bounding box center [160, 230] width 34 height 15
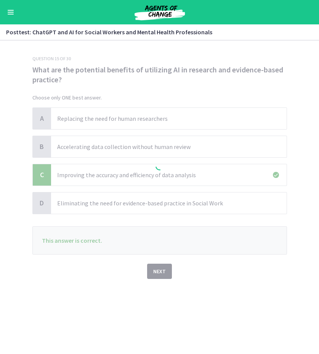
click at [160, 224] on div at bounding box center [159, 167] width 255 height 223
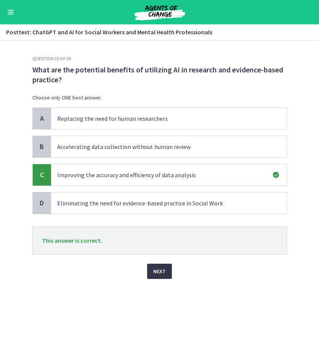
click at [156, 272] on span "Next" at bounding box center [159, 271] width 13 height 9
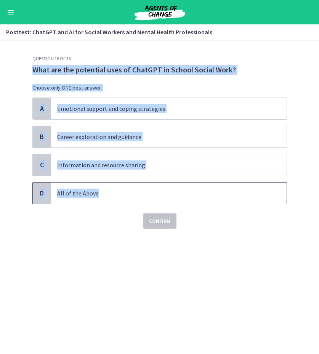
drag, startPoint x: 30, startPoint y: 73, endPoint x: 134, endPoint y: 203, distance: 166.7
click at [134, 203] on div "Question 16 of 30 What are the potential uses of ChatGPT in School Social Work?…" at bounding box center [159, 205] width 267 height 298
click at [75, 189] on p "All of the Above" at bounding box center [161, 193] width 208 height 9
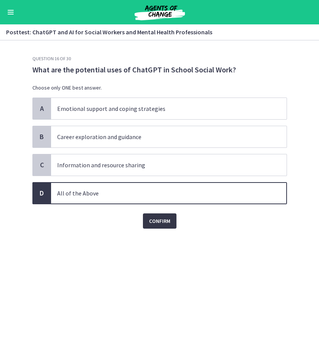
click at [146, 219] on button "Confirm" at bounding box center [160, 220] width 34 height 15
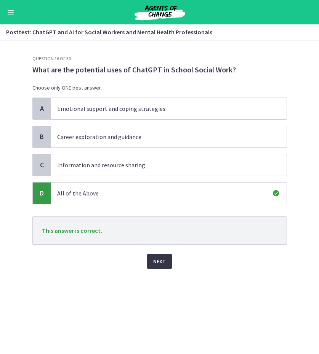
click at [156, 264] on span "Next" at bounding box center [159, 261] width 13 height 9
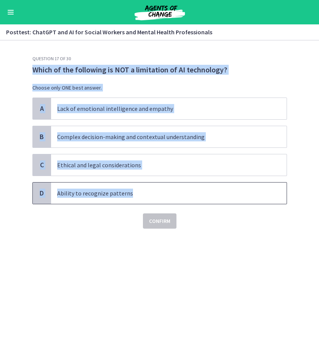
drag, startPoint x: 28, startPoint y: 66, endPoint x: 149, endPoint y: 200, distance: 180.3
click at [149, 200] on div "Question 17 of 30 Which of the following is NOT a limitation of AI technology? …" at bounding box center [159, 205] width 267 height 298
click at [84, 192] on p "Ability to recognize patterns" at bounding box center [161, 193] width 208 height 9
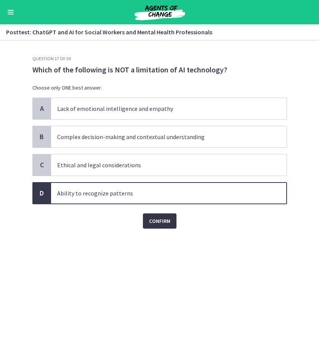
click at [160, 216] on span "Confirm" at bounding box center [159, 220] width 21 height 9
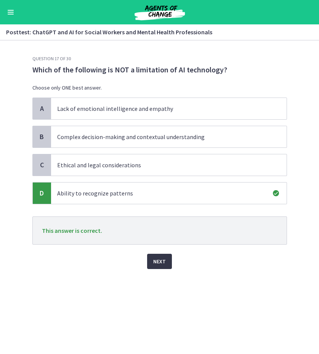
click at [155, 255] on button "Next" at bounding box center [159, 261] width 25 height 15
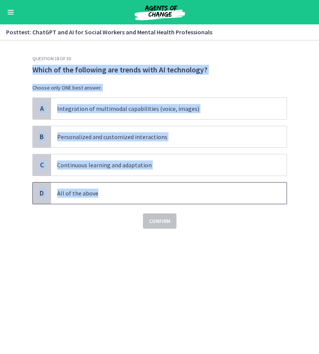
drag, startPoint x: 30, startPoint y: 67, endPoint x: 122, endPoint y: 194, distance: 156.0
click at [122, 194] on div "Question 18 of 30 Which of the following are trends with AI technology? Choose …" at bounding box center [159, 205] width 267 height 298
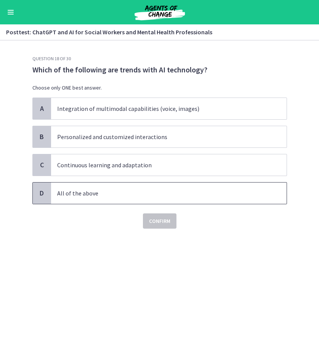
click at [87, 189] on p "All of the above" at bounding box center [161, 193] width 208 height 9
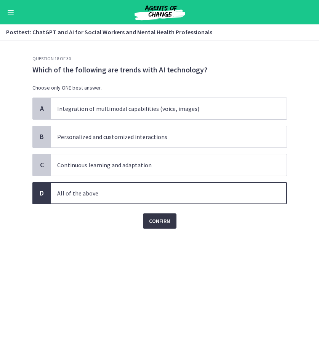
click at [147, 215] on button "Confirm" at bounding box center [160, 220] width 34 height 15
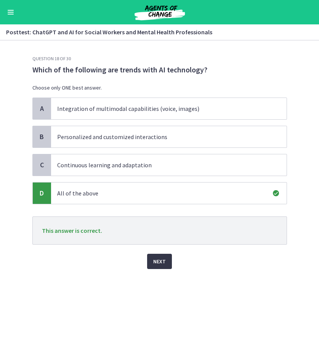
click at [159, 256] on button "Next" at bounding box center [159, 261] width 25 height 15
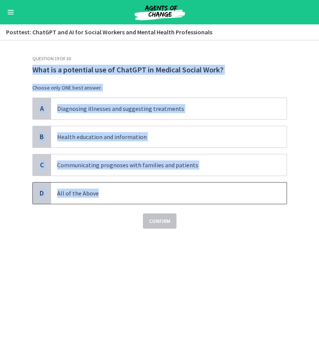
drag, startPoint x: 29, startPoint y: 68, endPoint x: 112, endPoint y: 197, distance: 153.8
click at [112, 197] on div "Question 19 of 30 What is a potential use of ChatGPT in Medical Social Work? Ch…" at bounding box center [159, 205] width 267 height 298
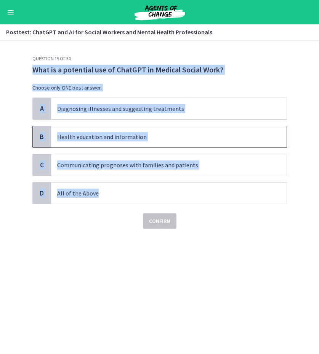
click at [93, 141] on span "Health education and information" at bounding box center [169, 136] width 236 height 21
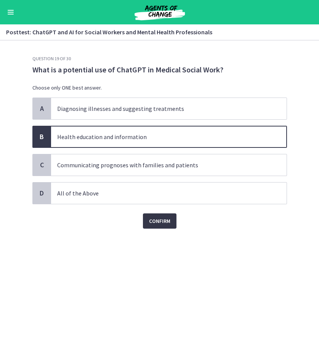
click at [160, 228] on button "Confirm" at bounding box center [160, 220] width 34 height 15
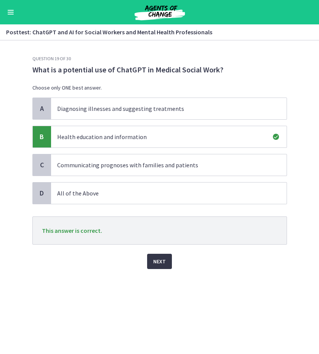
click at [163, 266] on span "Next" at bounding box center [159, 261] width 13 height 9
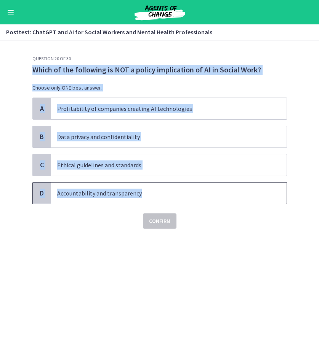
drag, startPoint x: 28, startPoint y: 67, endPoint x: 162, endPoint y: 202, distance: 190.0
click at [162, 202] on div "Question 20 of 30 Which of the following is NOT a policy implication of AI in S…" at bounding box center [159, 205] width 267 height 298
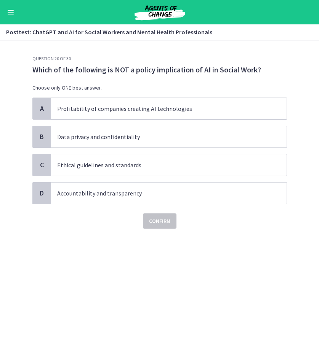
click at [202, 242] on div "Question 20 of 30 Which of the following is NOT a policy implication of AI in S…" at bounding box center [159, 205] width 267 height 298
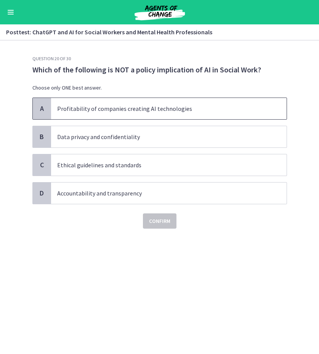
click at [110, 101] on span "Profitability of companies creating AI technologies" at bounding box center [169, 108] width 236 height 21
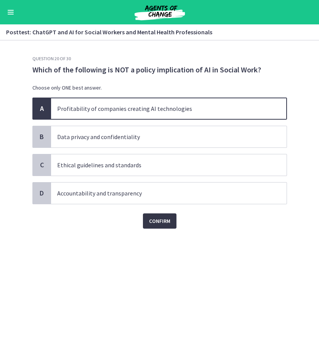
click at [167, 221] on span "Confirm" at bounding box center [159, 220] width 21 height 9
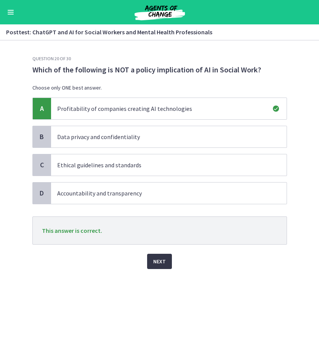
click at [163, 258] on span "Next" at bounding box center [159, 261] width 13 height 9
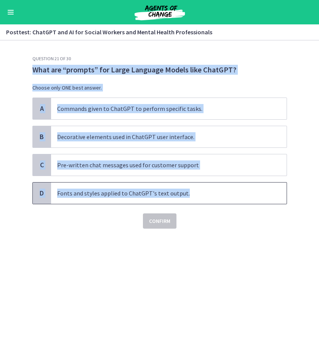
drag, startPoint x: 30, startPoint y: 66, endPoint x: 183, endPoint y: 192, distance: 198.2
click at [183, 192] on div "Question 21 of 30 What are “prompts” for Large Language Models like ChatGPT? Ch…" at bounding box center [159, 205] width 267 height 298
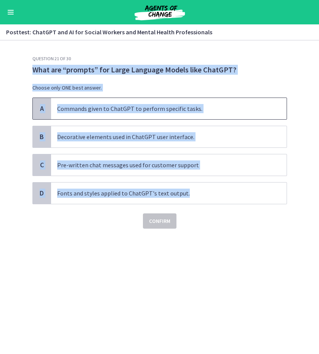
click at [173, 106] on p "Commands given to ChatGPT to perform specific tasks." at bounding box center [161, 108] width 208 height 9
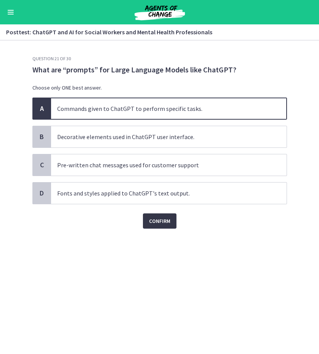
click at [160, 221] on span "Confirm" at bounding box center [159, 220] width 21 height 9
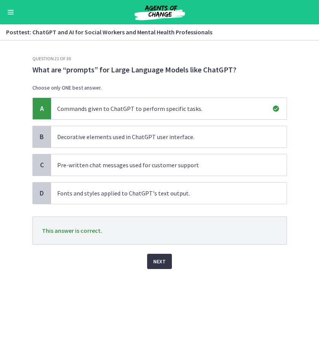
click at [156, 259] on span "Next" at bounding box center [159, 261] width 13 height 9
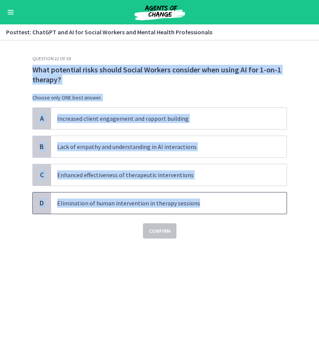
drag, startPoint x: 29, startPoint y: 69, endPoint x: 197, endPoint y: 202, distance: 214.0
click at [197, 202] on div "Question 22 of 30 What potential risks should Social Workers consider when usin…" at bounding box center [159, 205] width 267 height 298
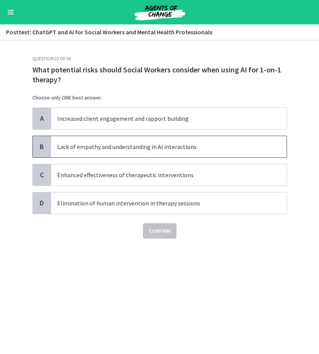
click at [135, 144] on p "Lack of empathy and understanding in AI interactions" at bounding box center [161, 146] width 208 height 9
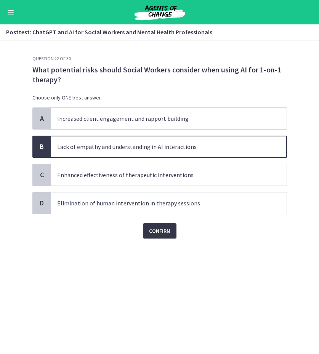
click at [155, 232] on span "Confirm" at bounding box center [159, 230] width 21 height 9
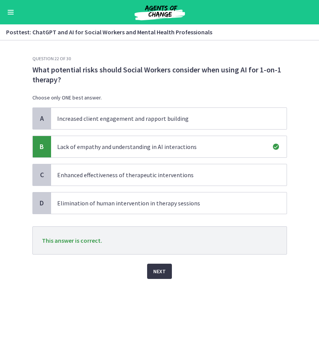
click at [156, 269] on span "Next" at bounding box center [159, 271] width 13 height 9
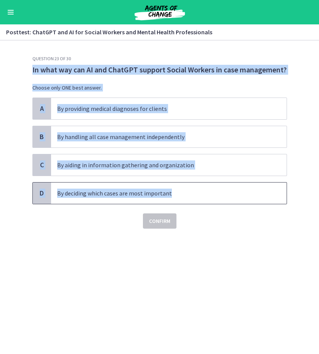
drag, startPoint x: 29, startPoint y: 70, endPoint x: 173, endPoint y: 192, distance: 188.2
click at [173, 192] on div "Question 23 of 30 In what way can AI and ChatGPT support Social Workers in case…" at bounding box center [159, 205] width 267 height 298
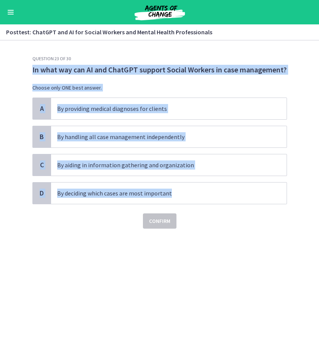
click at [159, 238] on div "Question 23 of 30 In what way can AI and ChatGPT support Social Workers in case…" at bounding box center [159, 205] width 267 height 298
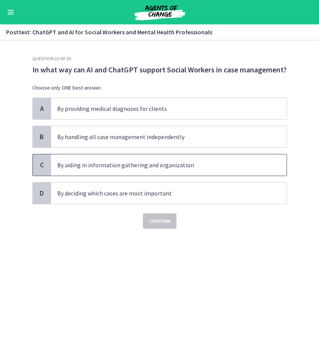
click at [87, 161] on p "By aiding in information gathering and organization" at bounding box center [161, 164] width 208 height 9
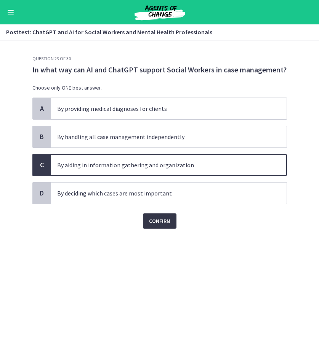
click at [160, 227] on button "Confirm" at bounding box center [160, 220] width 34 height 15
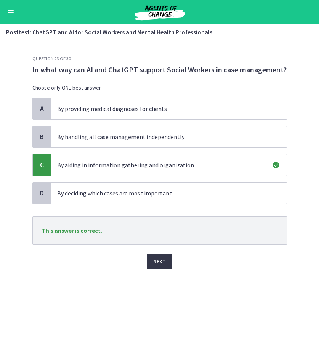
click at [157, 259] on span "Next" at bounding box center [159, 261] width 13 height 9
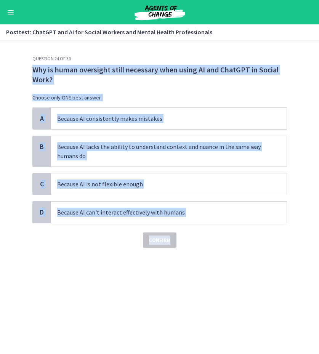
drag, startPoint x: 28, startPoint y: 66, endPoint x: 212, endPoint y: 234, distance: 249.0
click at [212, 234] on div "Question 24 of 30 Why is human oversight still necessary when using AI and Chat…" at bounding box center [159, 205] width 267 height 298
click at [123, 146] on p "Because AI lacks the ability to understand context and nuance in the same way h…" at bounding box center [161, 151] width 208 height 18
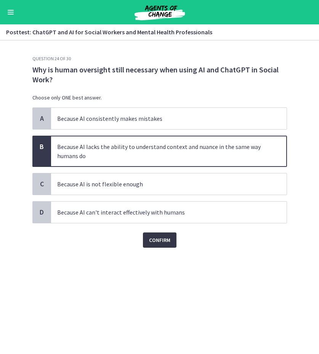
click at [160, 243] on span "Confirm" at bounding box center [159, 240] width 21 height 9
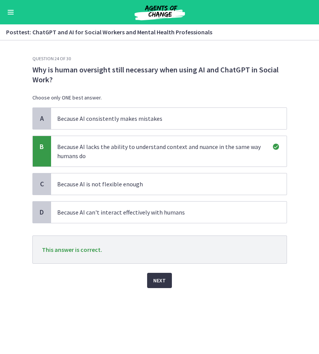
click at [159, 282] on span "Next" at bounding box center [159, 280] width 13 height 9
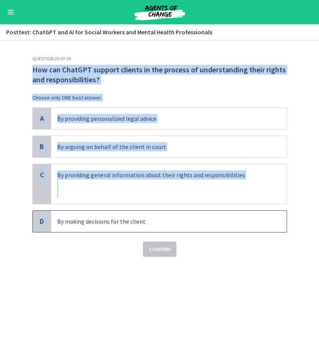
drag, startPoint x: 30, startPoint y: 66, endPoint x: 149, endPoint y: 215, distance: 190.0
click at [149, 215] on div "Question 25 of 30 How can ChatGPT support clients in the process of understandi…" at bounding box center [159, 205] width 267 height 298
drag, startPoint x: 178, startPoint y: 222, endPoint x: 19, endPoint y: 64, distance: 224.5
click at [19, 64] on section "Question 25 of 30 How can ChatGPT support clients in the process of understandi…" at bounding box center [159, 197] width 319 height 314
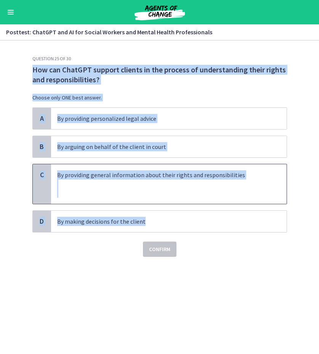
click at [104, 195] on p at bounding box center [161, 193] width 208 height 9
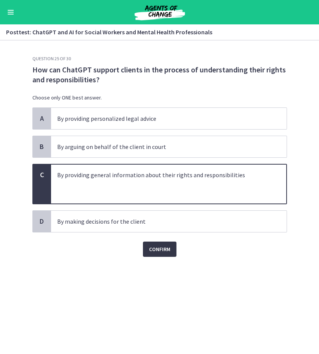
click at [160, 250] on span "Confirm" at bounding box center [159, 249] width 21 height 9
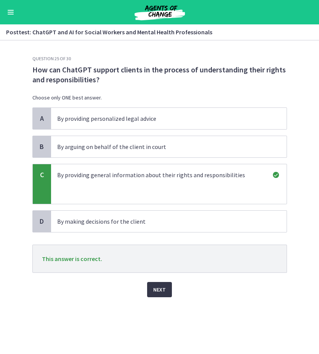
click at [160, 287] on span "Next" at bounding box center [159, 289] width 13 height 9
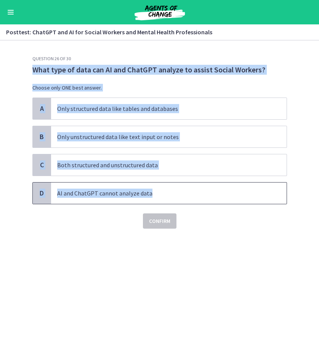
drag, startPoint x: 23, startPoint y: 70, endPoint x: 171, endPoint y: 204, distance: 199.7
click at [171, 204] on section "Question 26 of 30 What type of data can AI and ChatGPT analyze to assist Social…" at bounding box center [159, 197] width 319 height 314
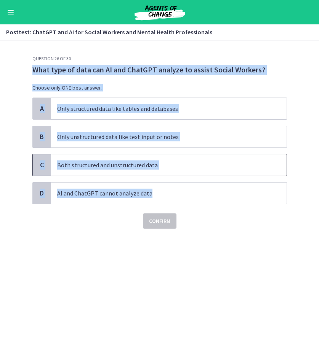
click at [95, 167] on p "Both structured and unstructured data" at bounding box center [161, 164] width 208 height 9
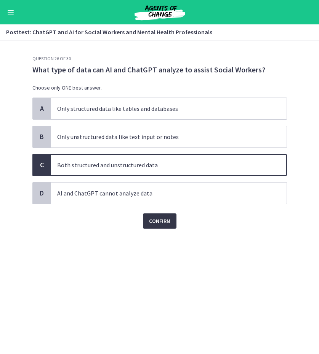
click at [154, 220] on span "Confirm" at bounding box center [159, 220] width 21 height 9
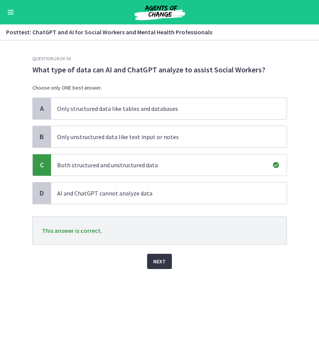
click at [157, 257] on span "Next" at bounding box center [159, 261] width 13 height 9
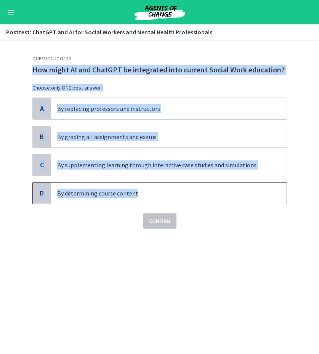
drag, startPoint x: 24, startPoint y: 72, endPoint x: 163, endPoint y: 203, distance: 191.1
click at [163, 203] on section "Question 27 of 30 How might AI and ChatGPT be integrated into current Social Wo…" at bounding box center [159, 197] width 319 height 314
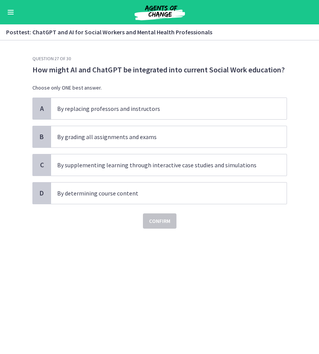
click at [55, 214] on div "Confirm" at bounding box center [159, 216] width 255 height 24
click at [78, 163] on p "By supplementing learning through interactive case studies and simulations" at bounding box center [161, 164] width 208 height 9
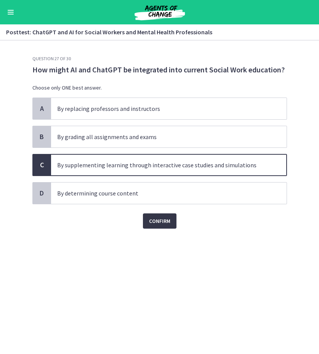
click at [160, 224] on span "Confirm" at bounding box center [159, 220] width 21 height 9
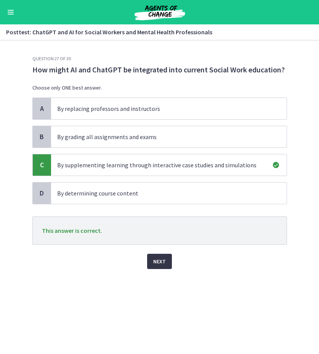
click at [159, 258] on span "Next" at bounding box center [159, 261] width 13 height 9
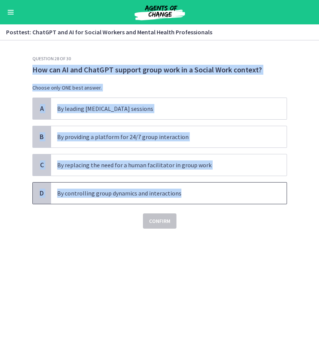
drag, startPoint x: 31, startPoint y: 73, endPoint x: 181, endPoint y: 193, distance: 192.8
click at [181, 193] on div "Question 28 of 30 How can AI and ChatGPT support group work in a Social Work co…" at bounding box center [159, 205] width 267 height 298
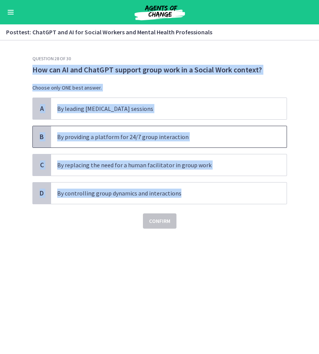
click at [143, 131] on span "By providing a platform for 24/7 group interaction" at bounding box center [169, 136] width 236 height 21
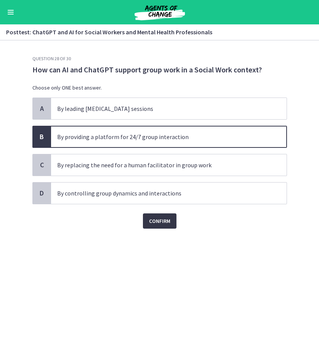
click at [159, 221] on span "Confirm" at bounding box center [159, 220] width 21 height 9
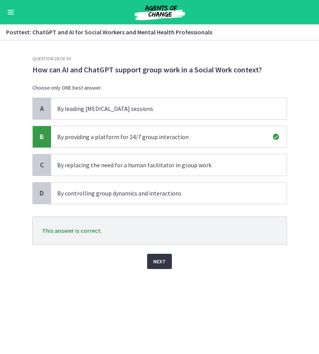
click at [156, 268] on button "Next" at bounding box center [159, 261] width 25 height 15
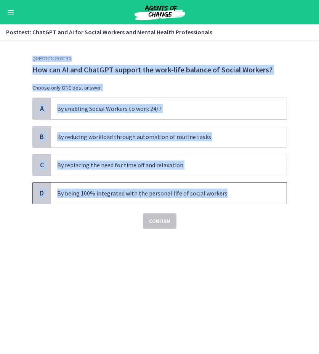
drag, startPoint x: 30, startPoint y: 61, endPoint x: 253, endPoint y: 200, distance: 262.3
click at [253, 200] on div "Question 29 of 30 How can AI and ChatGPT support the work-life balance of Socia…" at bounding box center [159, 205] width 267 height 298
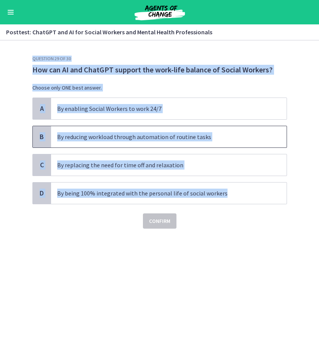
click at [99, 127] on span "By reducing workload through automation of routine tasks" at bounding box center [169, 136] width 236 height 21
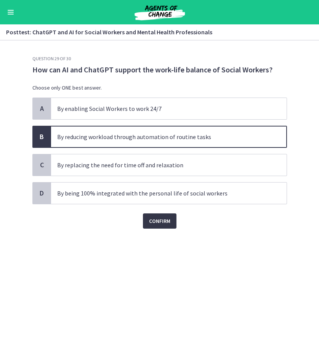
click at [162, 222] on span "Confirm" at bounding box center [159, 220] width 21 height 9
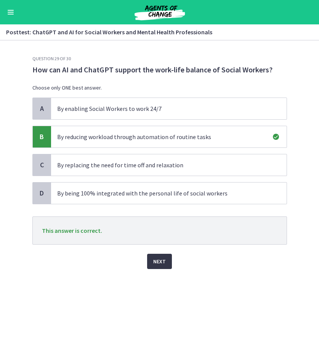
click at [159, 260] on span "Next" at bounding box center [159, 261] width 13 height 9
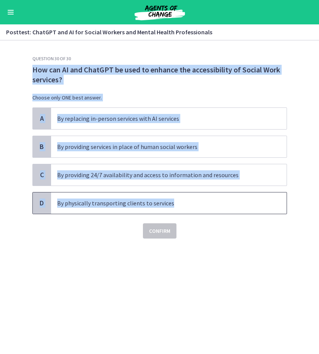
drag, startPoint x: 28, startPoint y: 67, endPoint x: 196, endPoint y: 203, distance: 215.9
click at [196, 204] on div "Question 30 of 30 How can AI and ChatGPT be used to enhance the accessibility o…" at bounding box center [159, 205] width 267 height 298
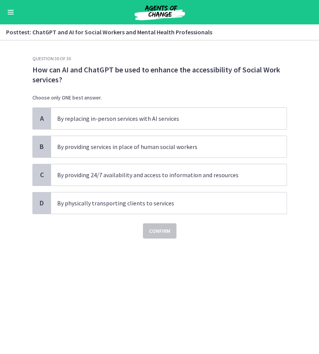
click at [191, 258] on div "Question 30 of 30 How can AI and ChatGPT be used to enhance the accessibility o…" at bounding box center [159, 205] width 267 height 298
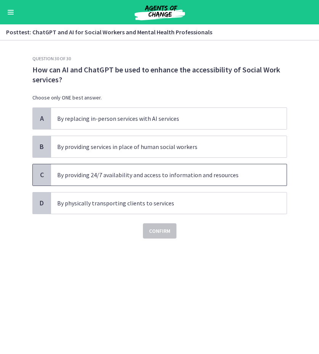
click at [113, 170] on p "By providing 24/7 availability and access to information and resources" at bounding box center [161, 174] width 208 height 9
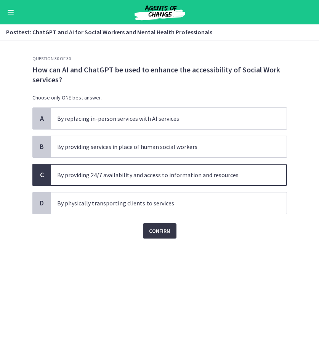
click at [155, 236] on button "Confirm" at bounding box center [160, 230] width 34 height 15
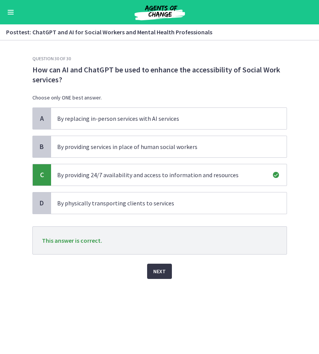
click at [157, 269] on span "Next" at bounding box center [159, 271] width 13 height 9
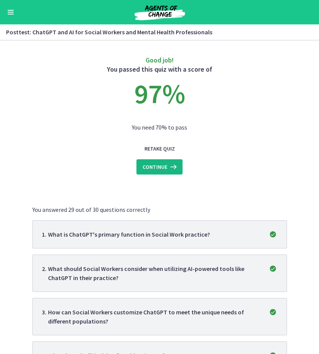
click at [166, 165] on span "Continue" at bounding box center [155, 166] width 25 height 9
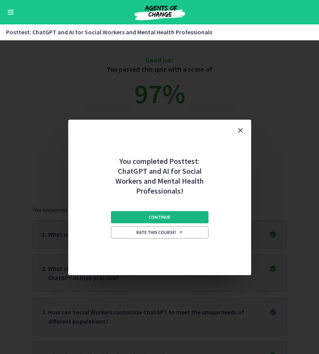
click at [176, 216] on button "Continue" at bounding box center [160, 217] width 98 height 12
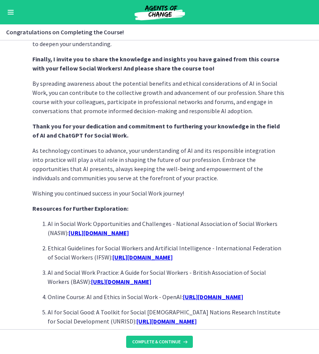
scroll to position [600, 0]
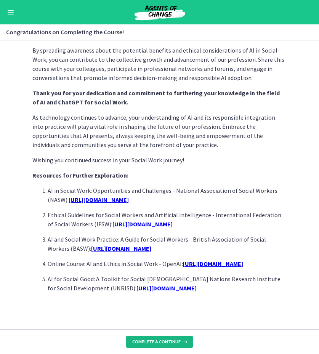
click at [171, 338] on button "Complete & continue" at bounding box center [159, 342] width 67 height 12
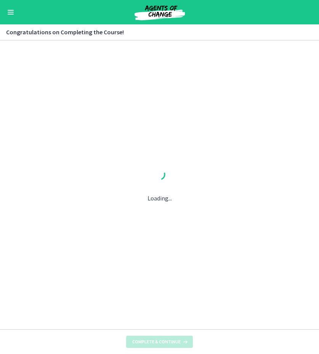
scroll to position [0, 0]
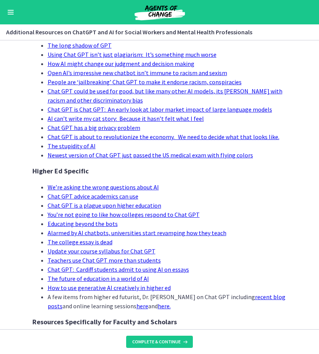
scroll to position [685, 0]
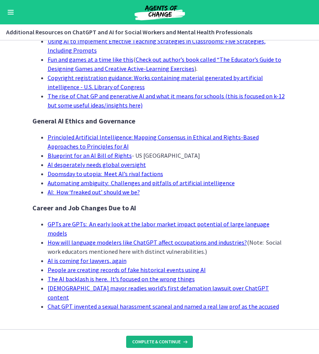
click at [172, 338] on button "Complete & continue" at bounding box center [159, 342] width 67 height 12
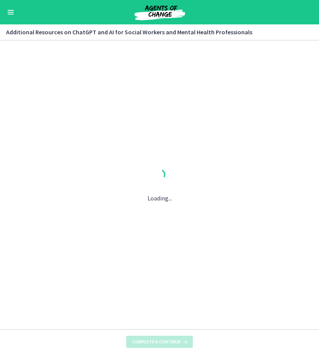
scroll to position [0, 0]
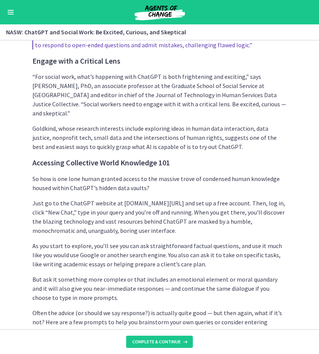
scroll to position [634, 0]
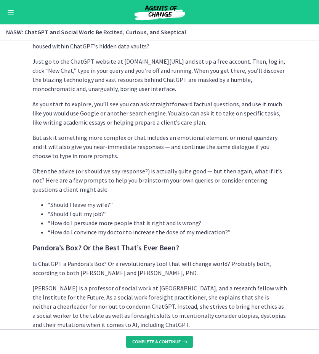
click at [176, 337] on button "Complete & continue" at bounding box center [159, 342] width 67 height 12
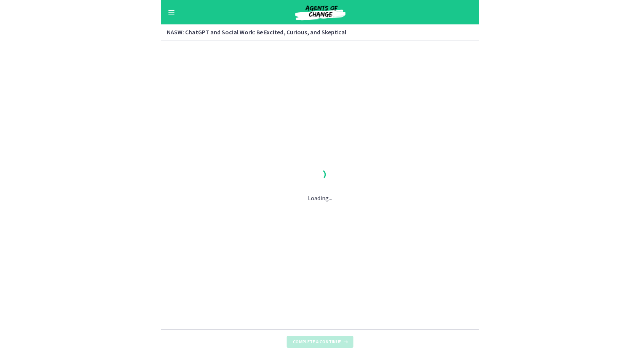
scroll to position [0, 0]
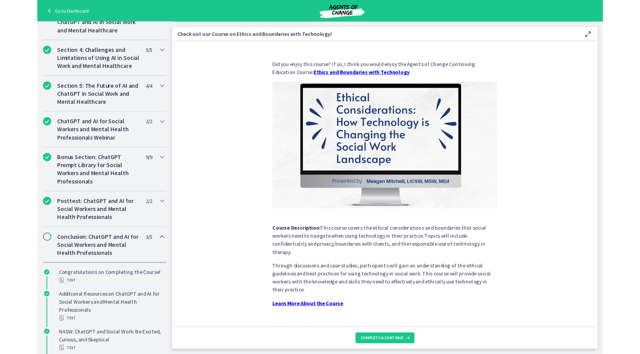
scroll to position [52, 0]
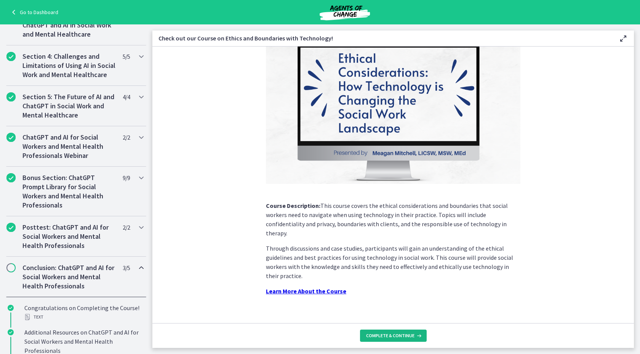
click at [412, 338] on span "Complete & continue" at bounding box center [390, 335] width 48 height 6
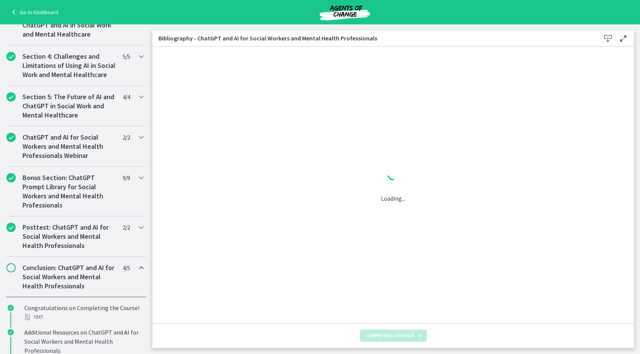
scroll to position [0, 0]
click at [406, 333] on span "Complete & continue" at bounding box center [390, 335] width 48 height 6
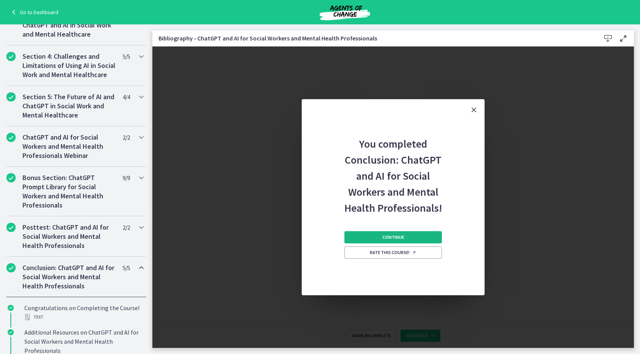
click at [401, 237] on span "Continue" at bounding box center [394, 237] width 22 height 6
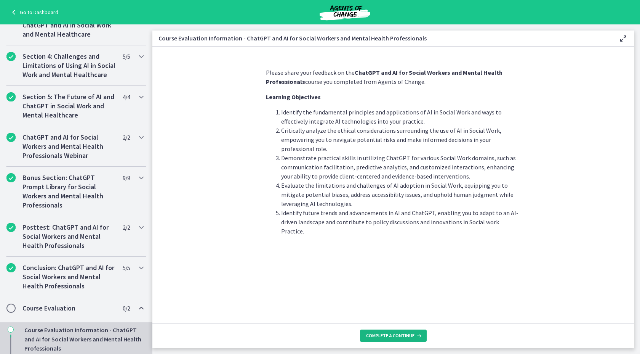
click at [397, 336] on span "Complete & continue" at bounding box center [390, 335] width 48 height 6
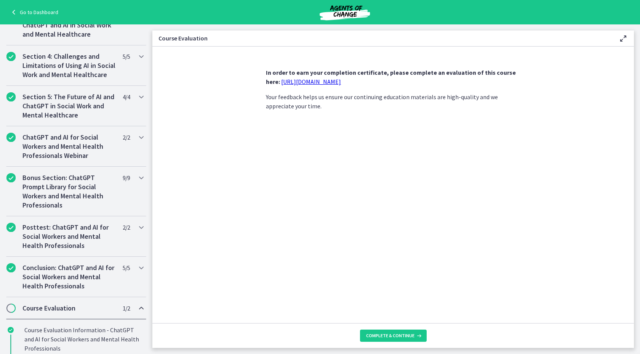
click at [341, 81] on link "[URL][DOMAIN_NAME]" at bounding box center [311, 82] width 60 height 8
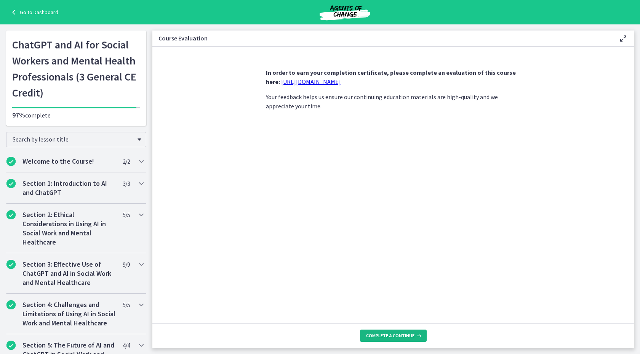
click at [319, 332] on span "Complete & continue" at bounding box center [390, 335] width 48 height 6
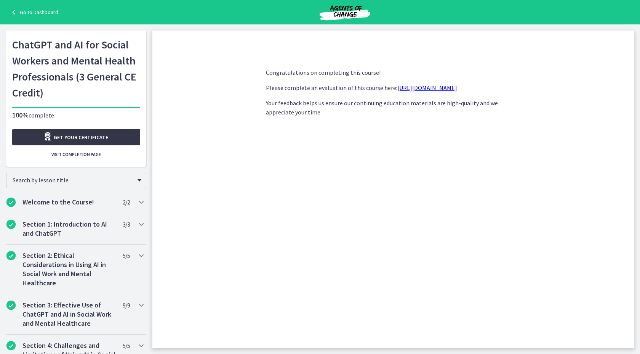
click at [117, 139] on link "Get your certificate" at bounding box center [76, 137] width 128 height 16
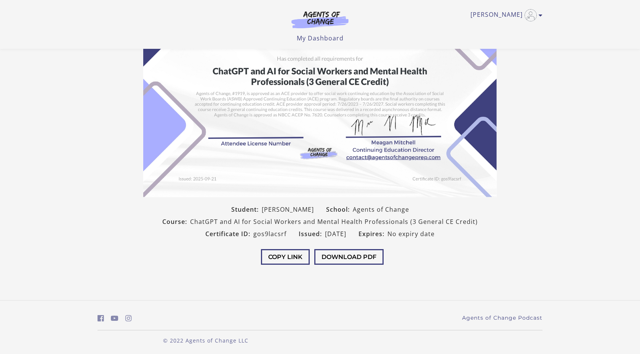
scroll to position [73, 0]
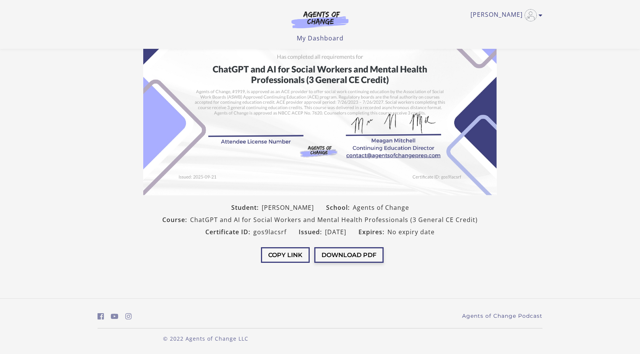
click at [343, 254] on button "Download PDF" at bounding box center [348, 255] width 69 height 16
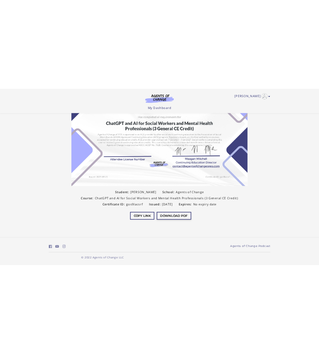
scroll to position [0, 0]
